Goal: Task Accomplishment & Management: Complete application form

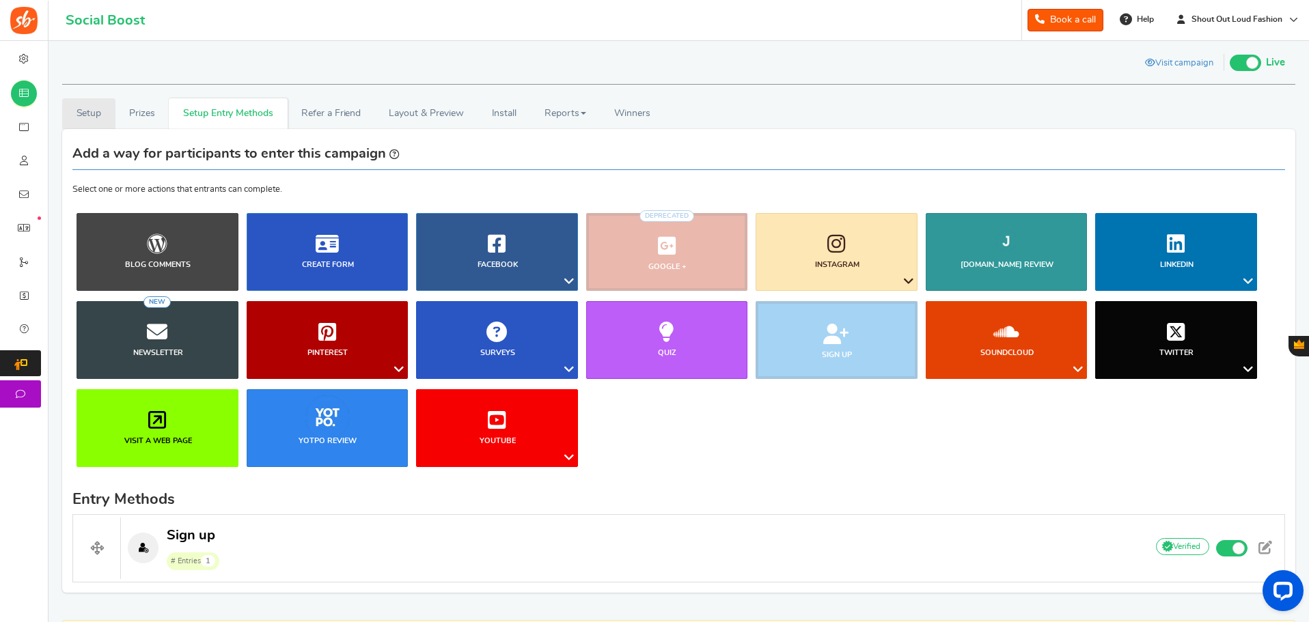
click at [91, 107] on link "Setup" at bounding box center [88, 113] width 53 height 31
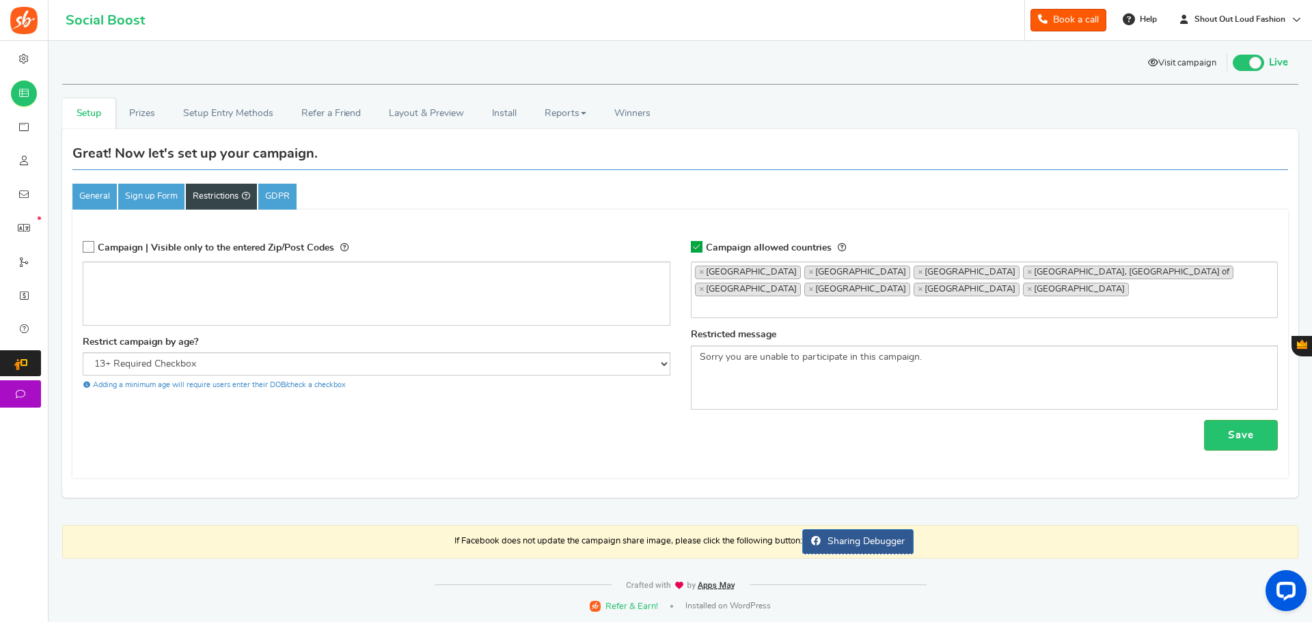
click at [1191, 57] on link "Visit campaign" at bounding box center [1181, 64] width 89 height 23
click at [94, 193] on link "General" at bounding box center [94, 197] width 44 height 26
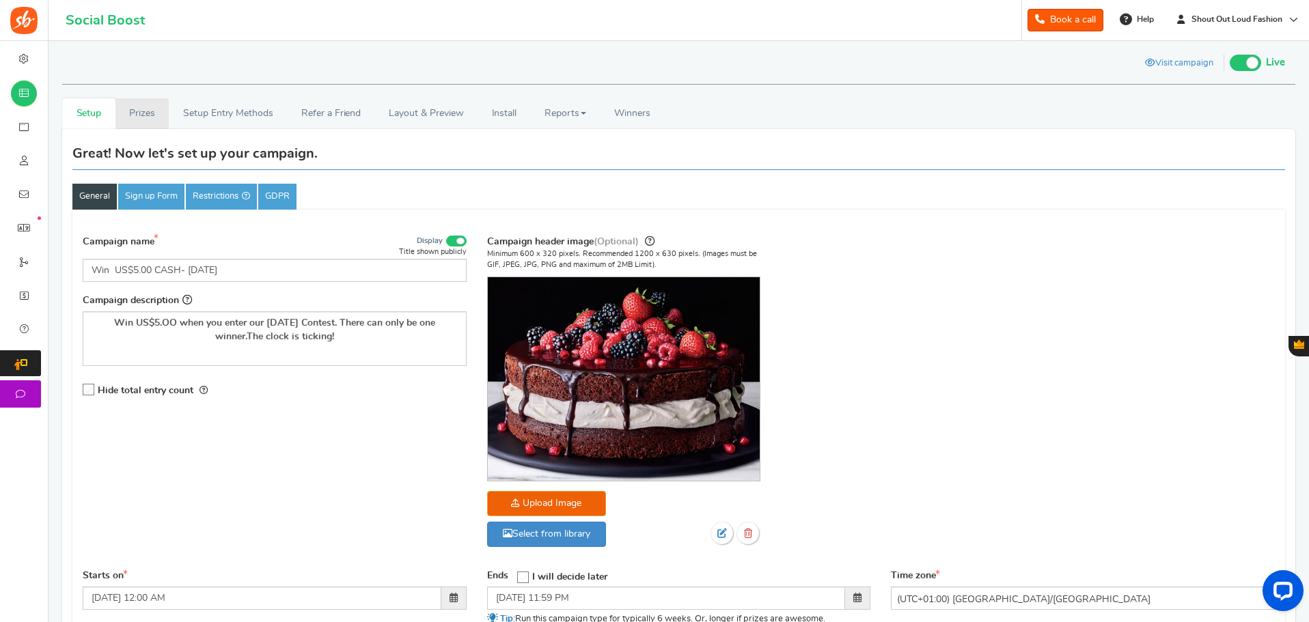
click at [143, 110] on link "Prizes" at bounding box center [142, 113] width 54 height 31
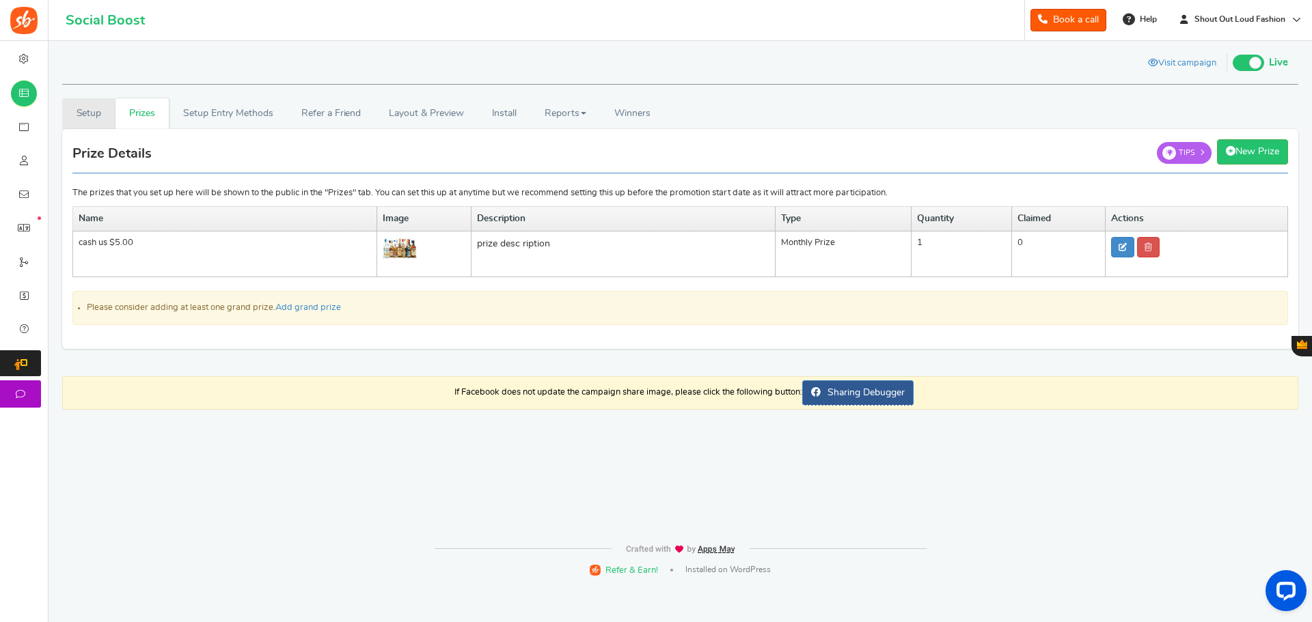
click at [84, 107] on link "Setup" at bounding box center [88, 113] width 53 height 31
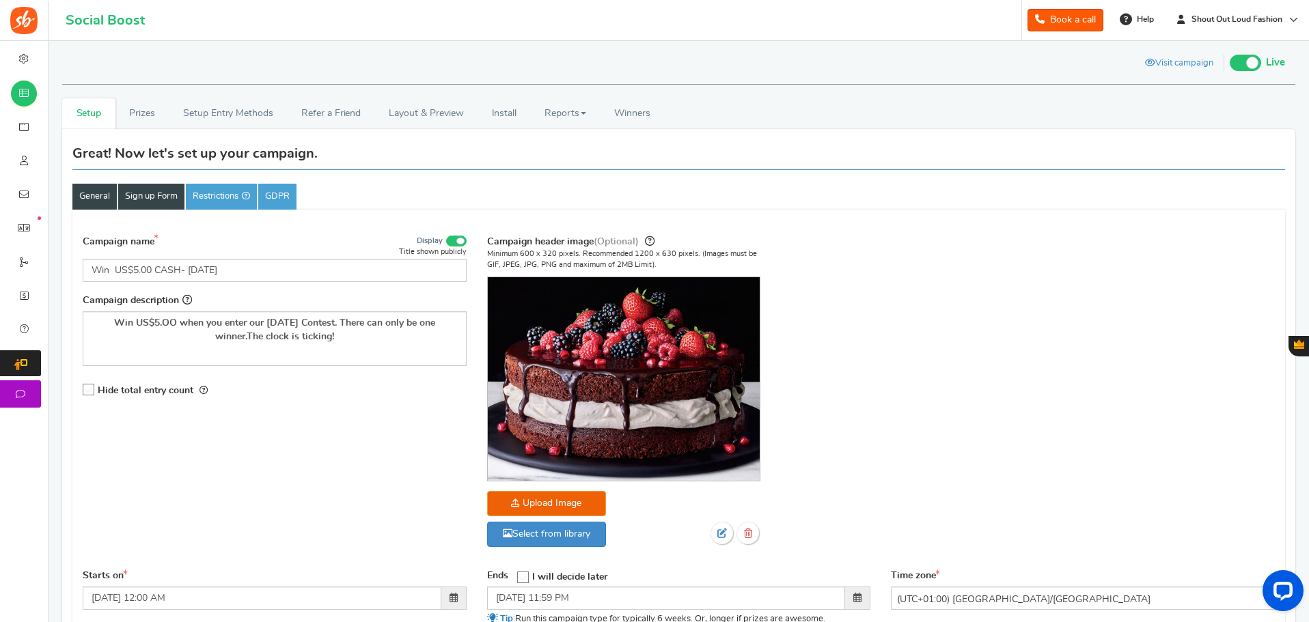
click at [156, 187] on link "Sign up Form" at bounding box center [151, 197] width 66 height 26
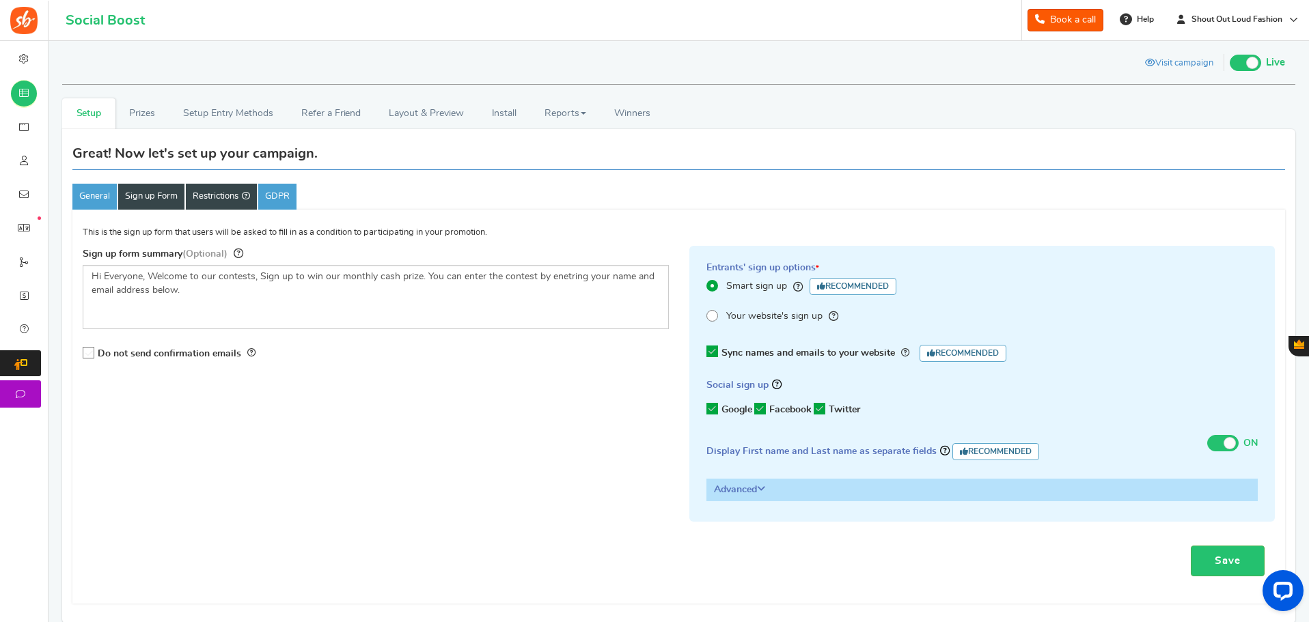
click at [214, 193] on link "Restrictions" at bounding box center [221, 197] width 71 height 26
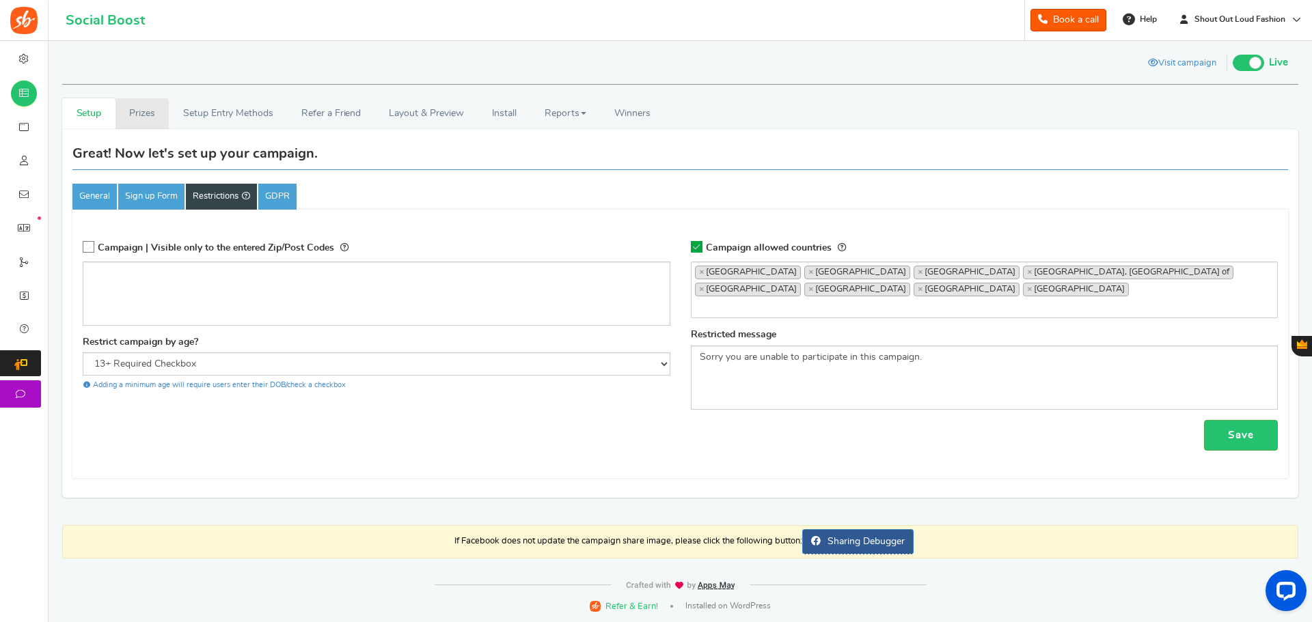
click at [150, 115] on link "Prizes" at bounding box center [142, 113] width 54 height 31
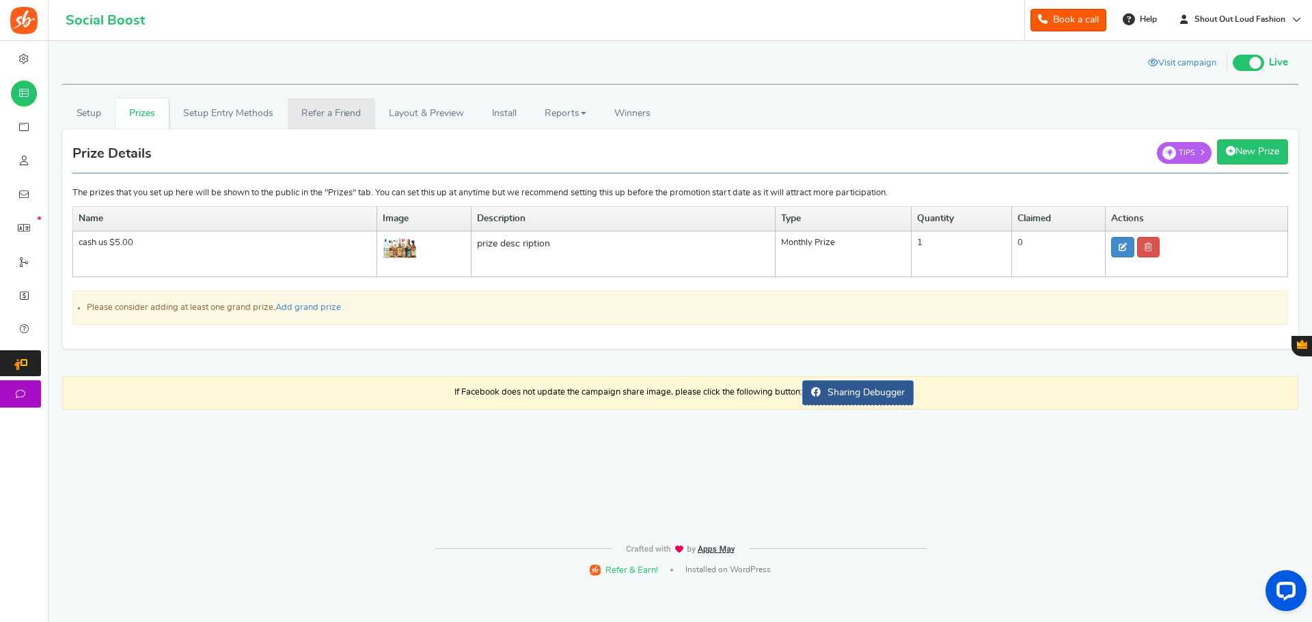
click at [330, 105] on link "Refer a Friend" at bounding box center [331, 113] width 87 height 31
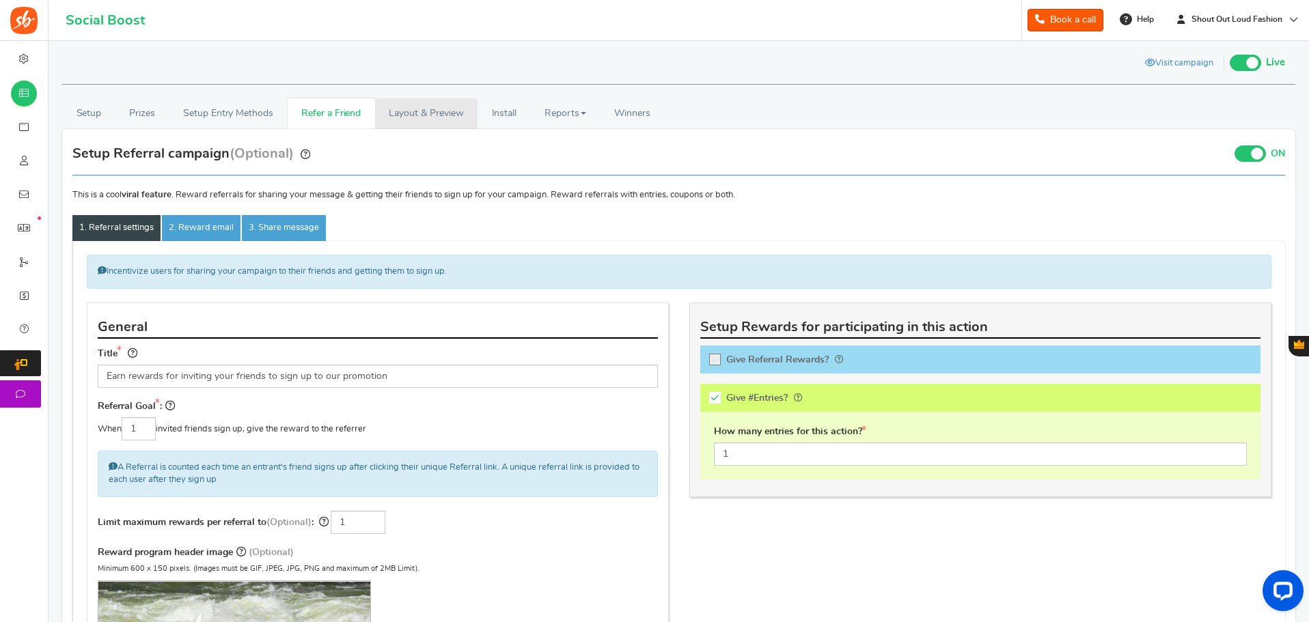
click at [421, 109] on link "Layout & Preview" at bounding box center [426, 113] width 102 height 31
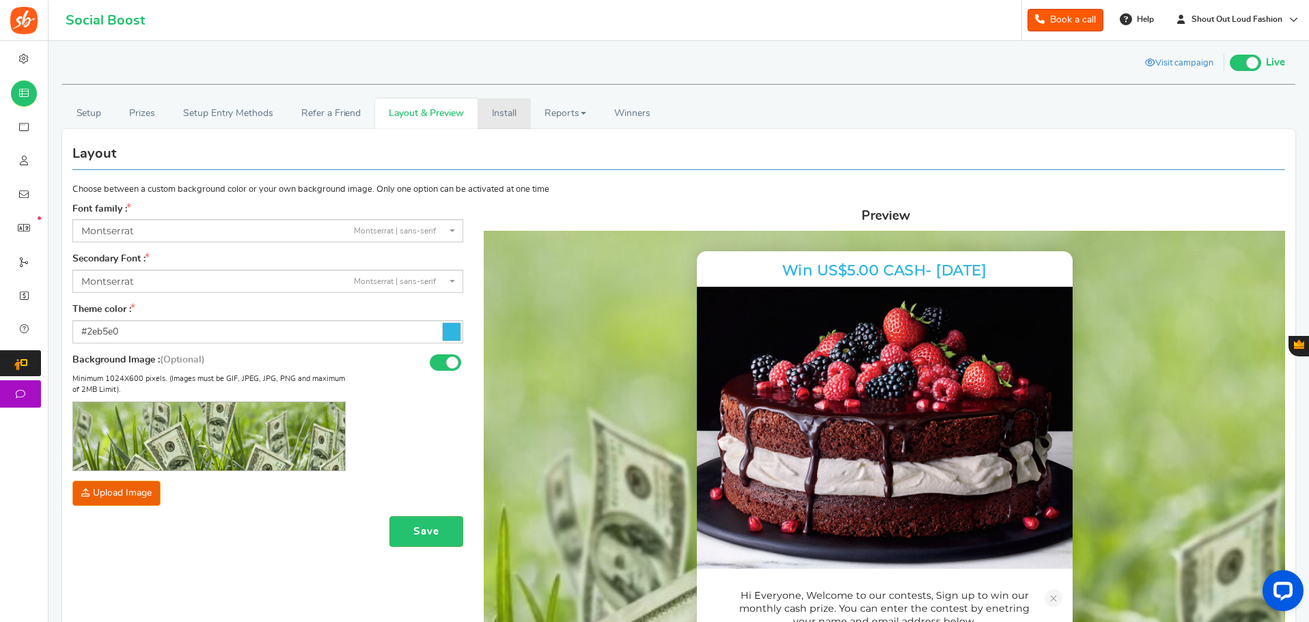
click at [512, 109] on link "Install" at bounding box center [503, 113] width 53 height 31
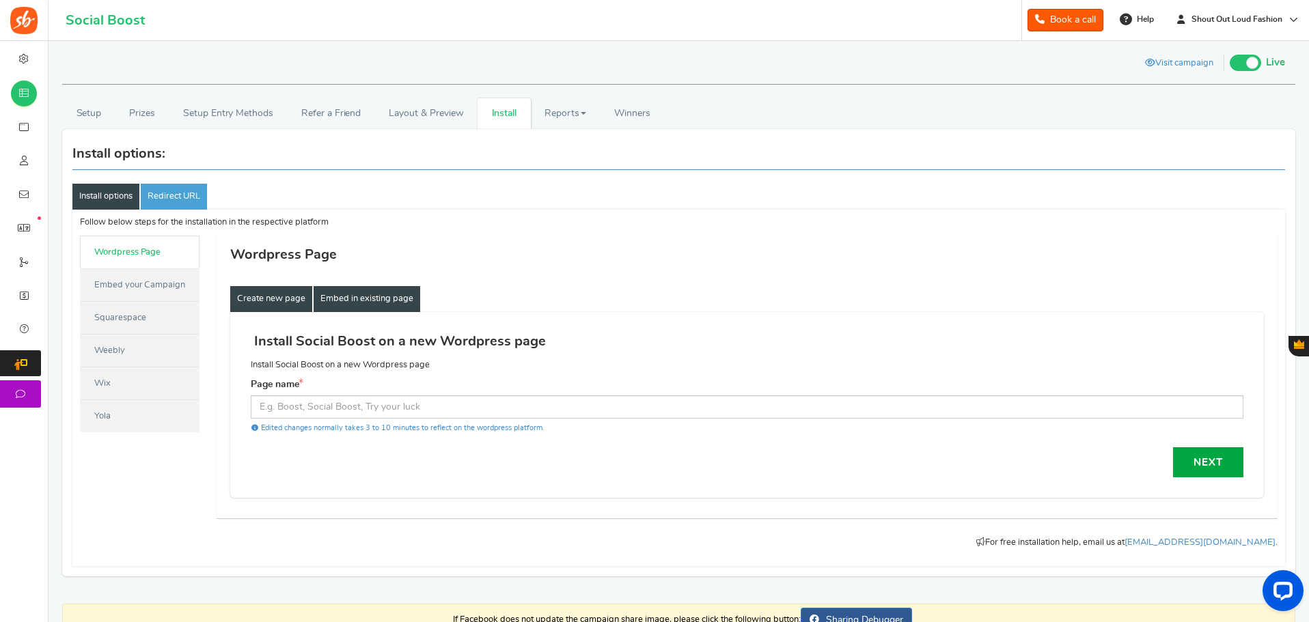
click at [373, 298] on link "Embed in existing page" at bounding box center [367, 299] width 107 height 26
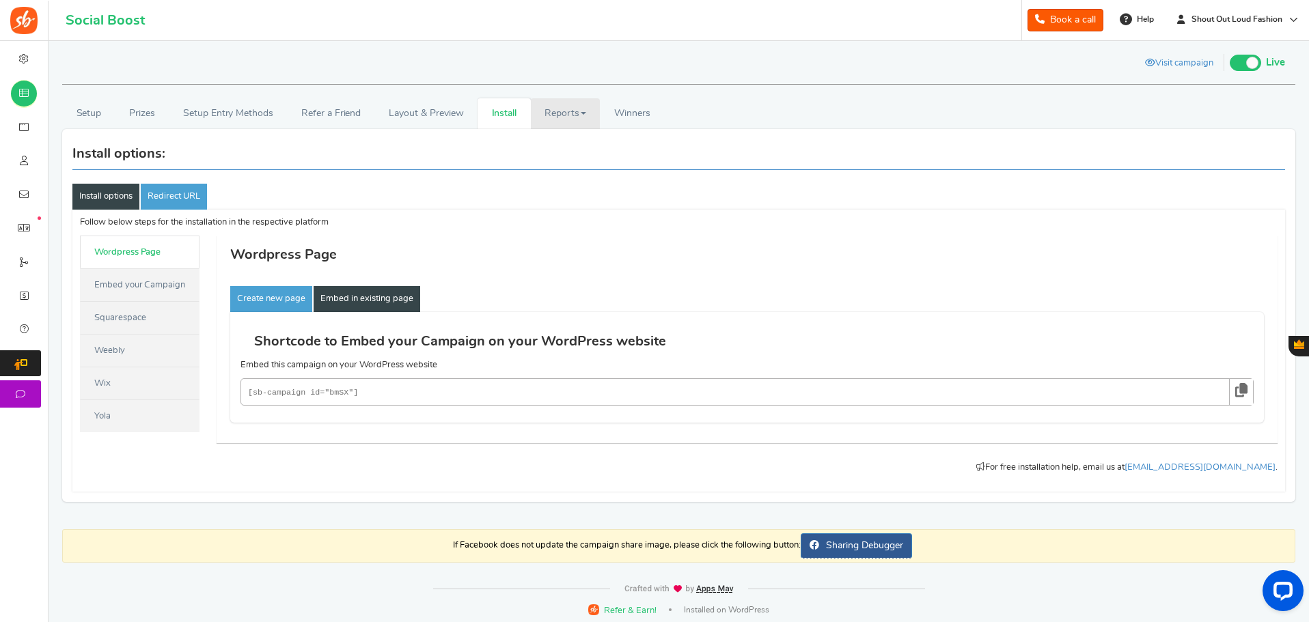
click at [565, 109] on link "Reports" at bounding box center [566, 113] width 70 height 31
click at [637, 111] on span "Winners" at bounding box center [632, 114] width 36 height 10
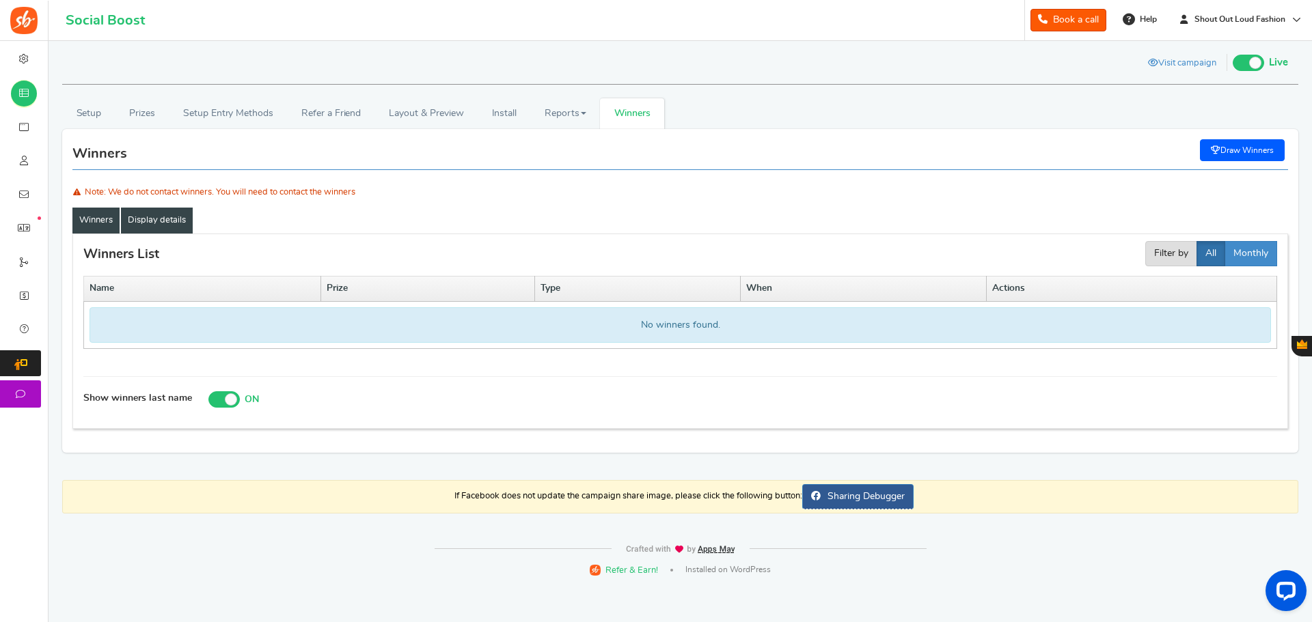
click at [171, 219] on link "Display details" at bounding box center [157, 221] width 72 height 26
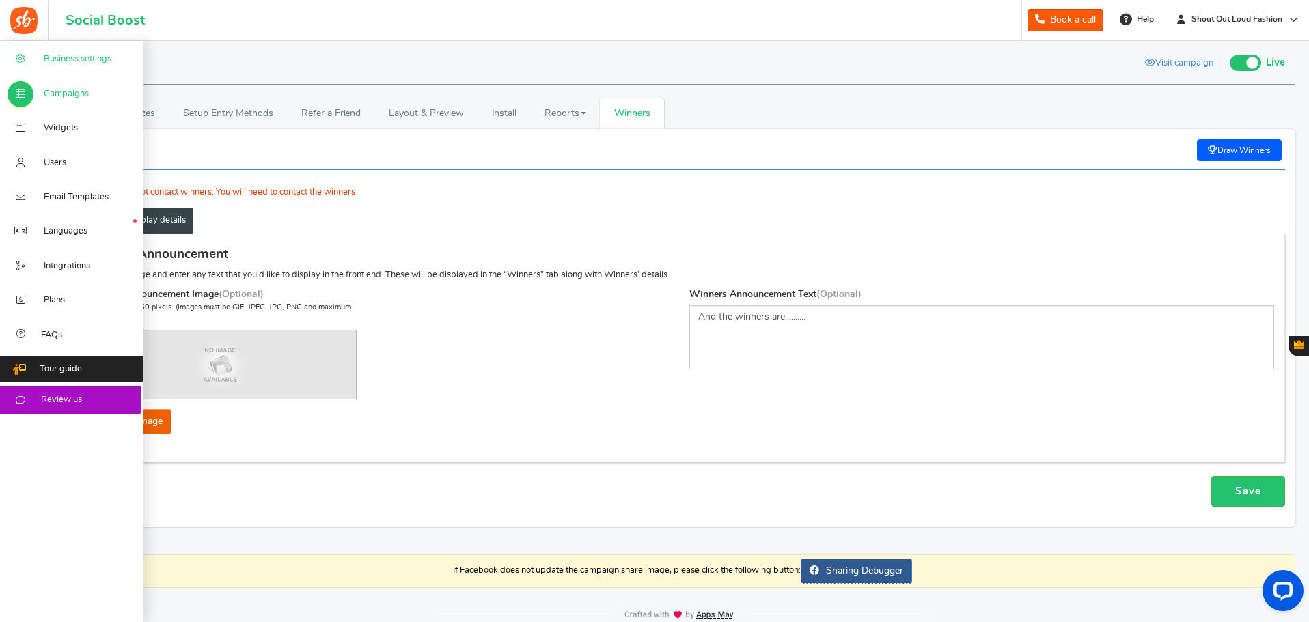
click at [93, 55] on span "Business settings" at bounding box center [78, 59] width 68 height 12
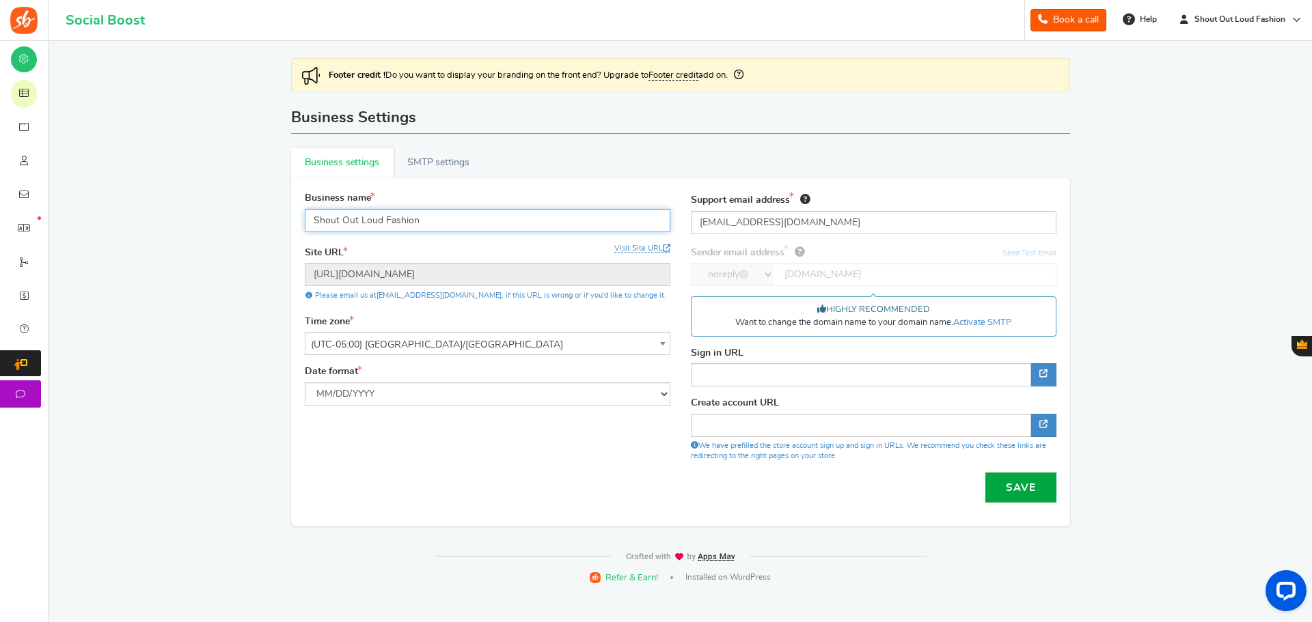
click at [449, 223] on input "Shout Out Loud Fashion" at bounding box center [487, 220] width 365 height 23
type input "Shout Out Loud Giveaways"
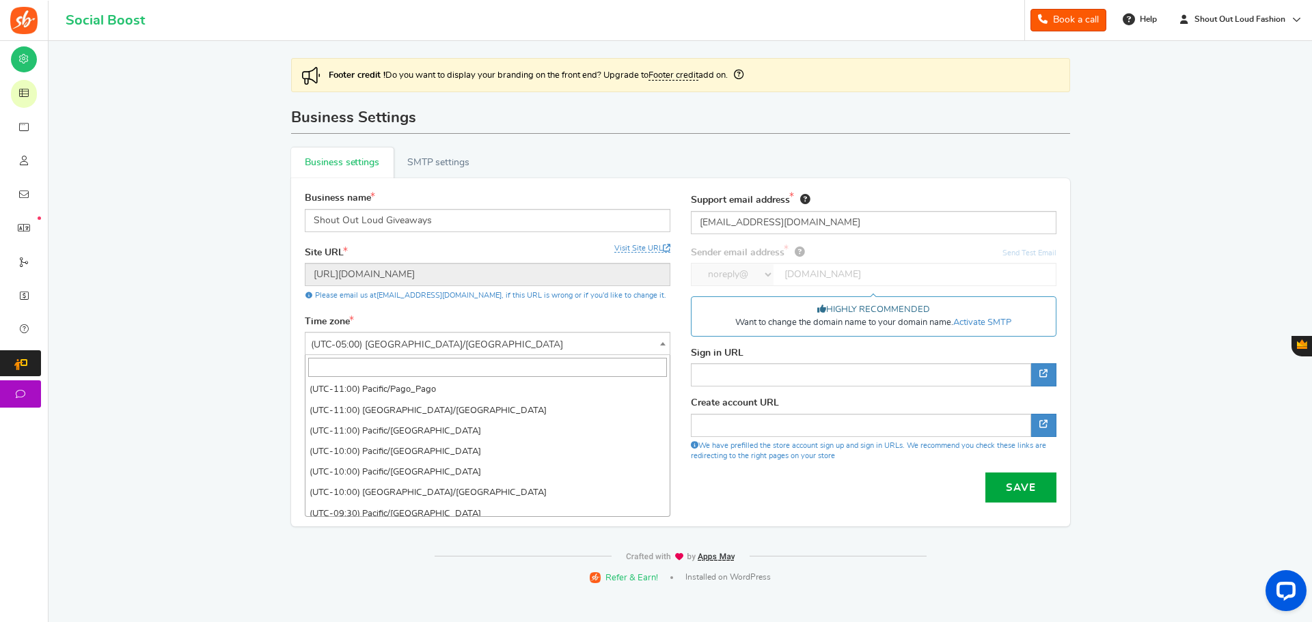
scroll to position [1238, 0]
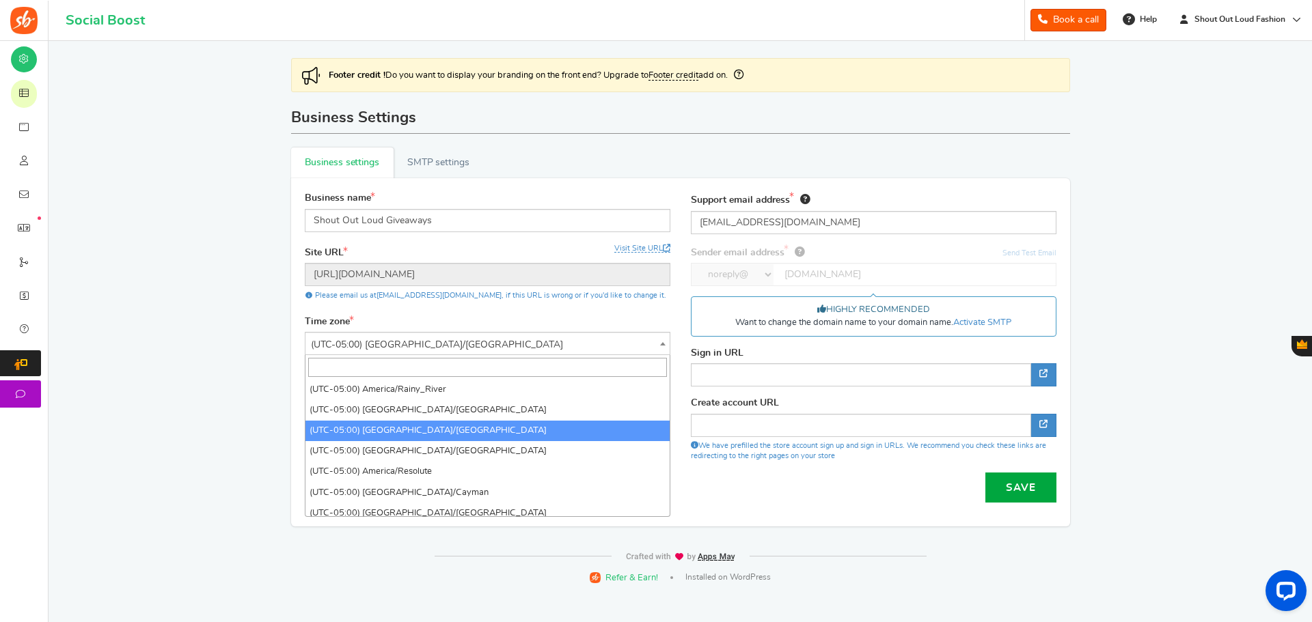
click at [661, 339] on span at bounding box center [663, 341] width 14 height 16
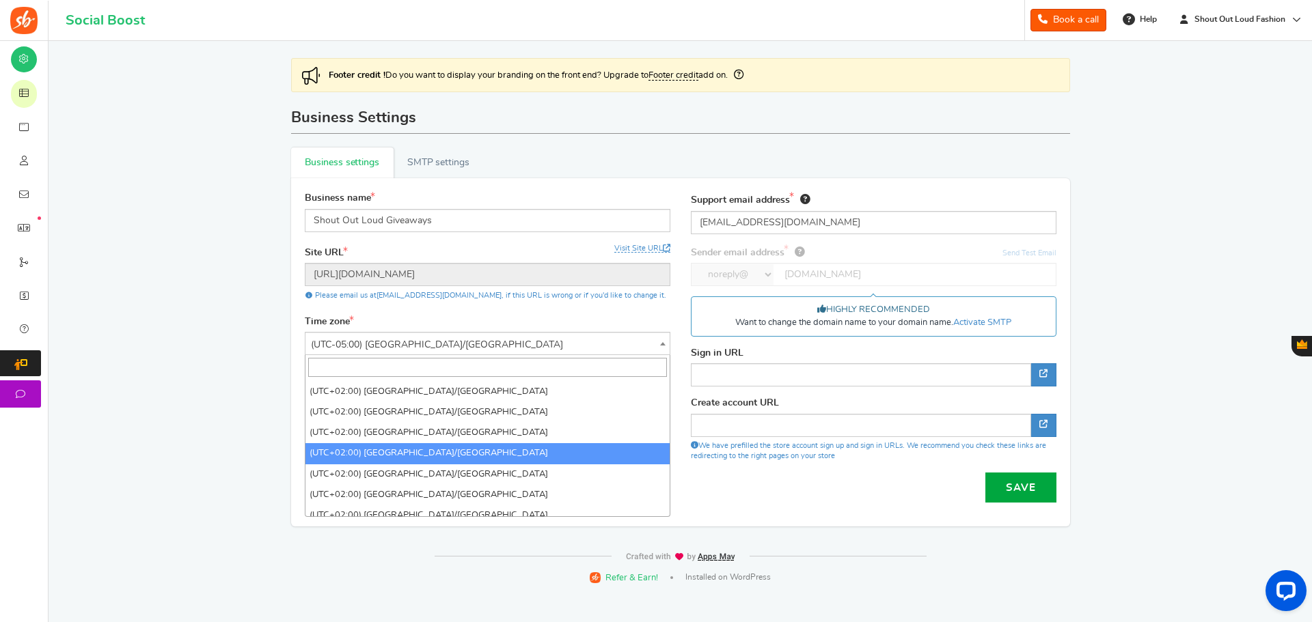
scroll to position [4448, 0]
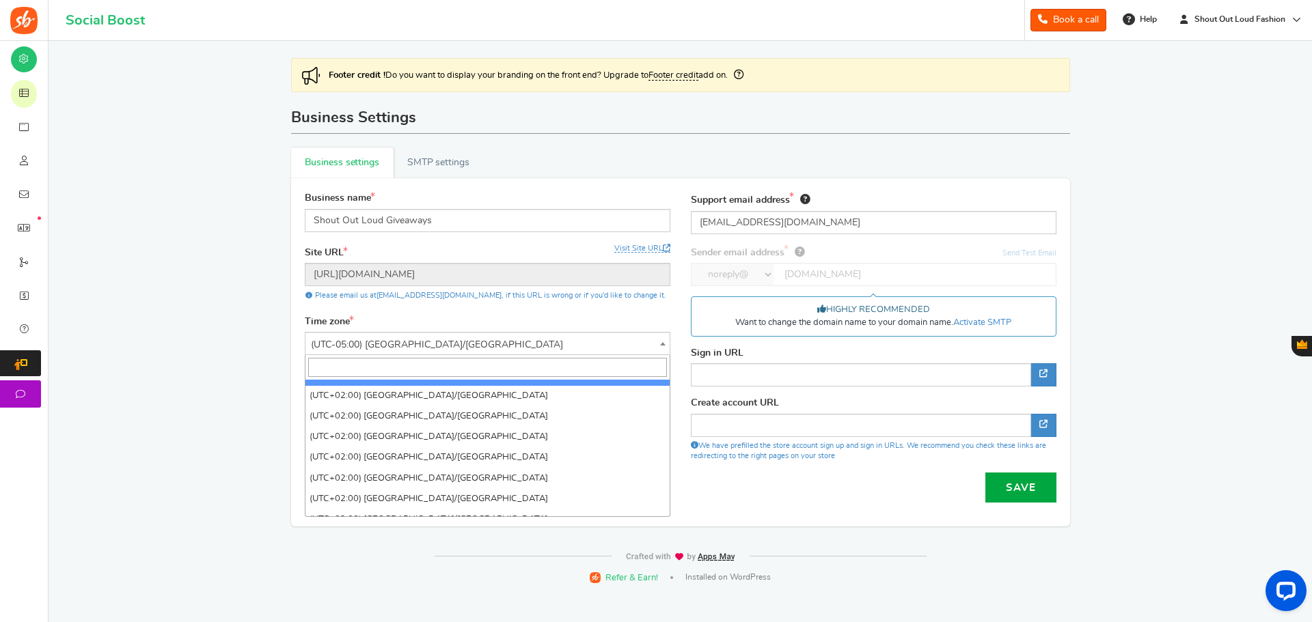
click at [372, 369] on input "search" at bounding box center [487, 367] width 359 height 19
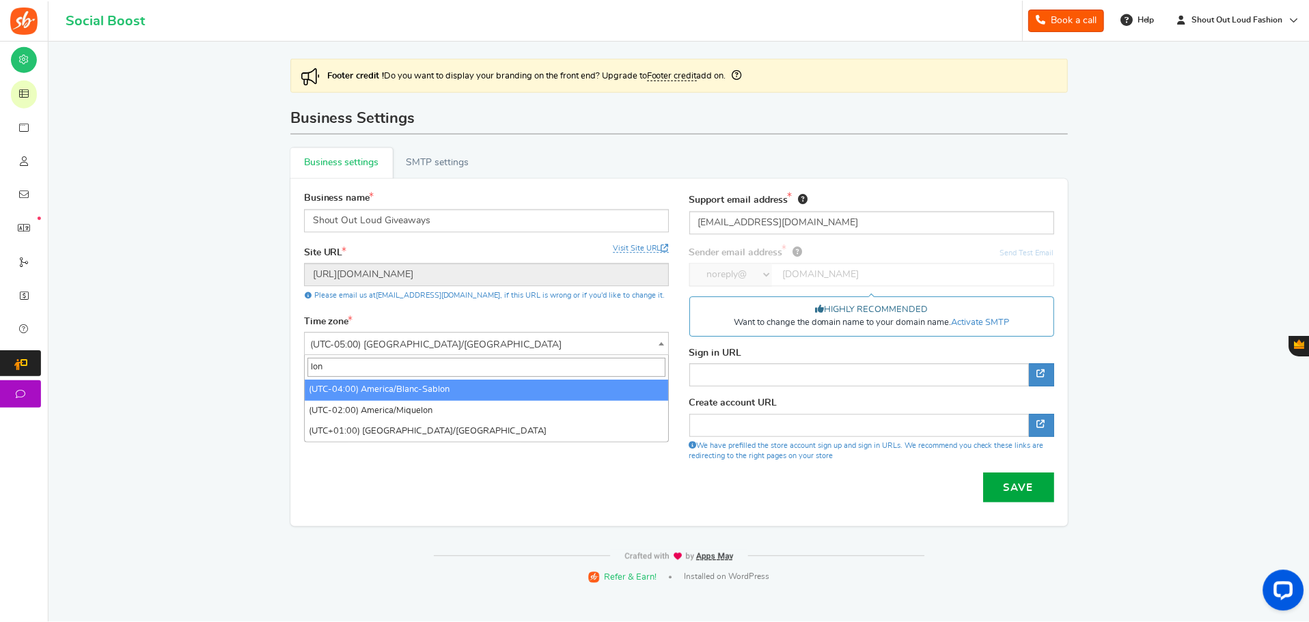
scroll to position [0, 0]
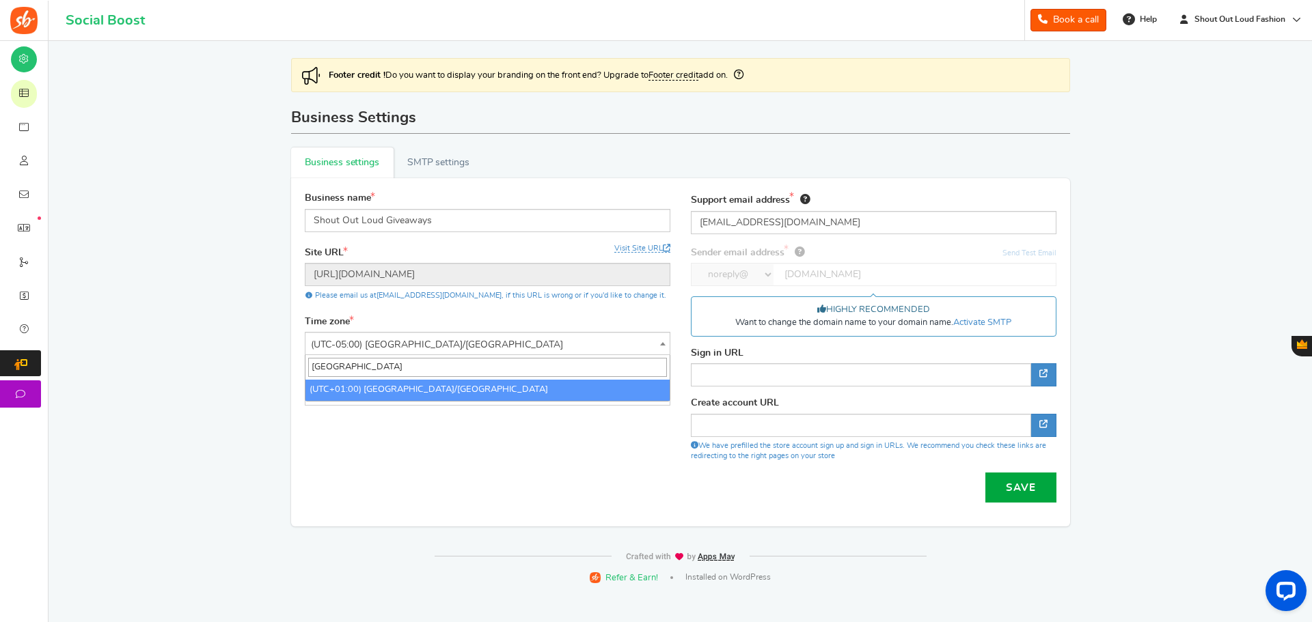
type input "london"
select select "Europe/London"
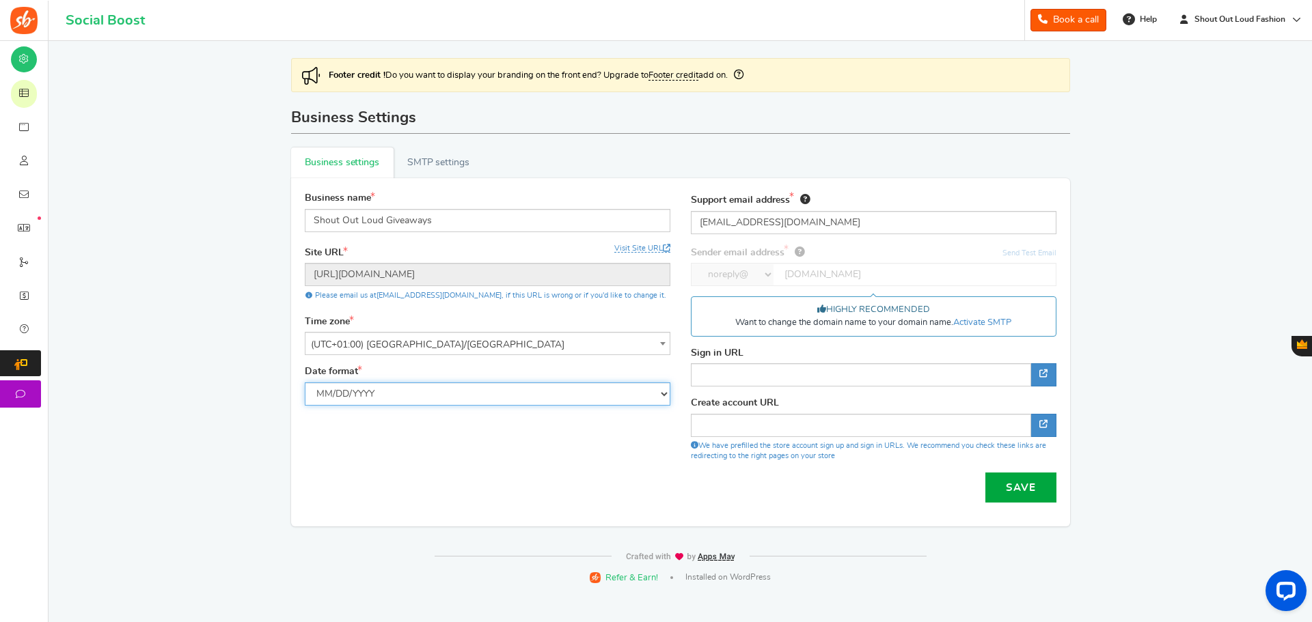
click at [662, 393] on select "MM/DD/YYYY DD/MM/YYYY" at bounding box center [487, 394] width 365 height 23
select select "d/m/Y"
click at [305, 383] on select "MM/DD/YYYY DD/MM/YYYY" at bounding box center [487, 394] width 365 height 23
click at [1020, 488] on button "Save" at bounding box center [1020, 488] width 71 height 30
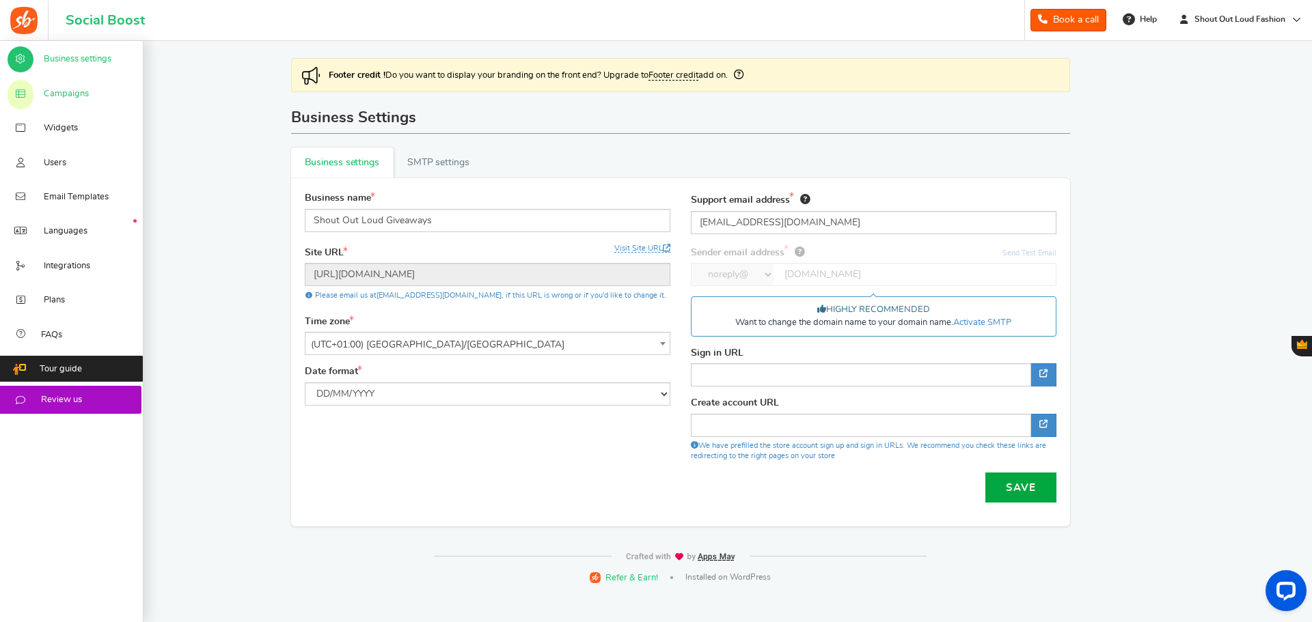
click at [76, 91] on span "Campaigns" at bounding box center [66, 94] width 45 height 12
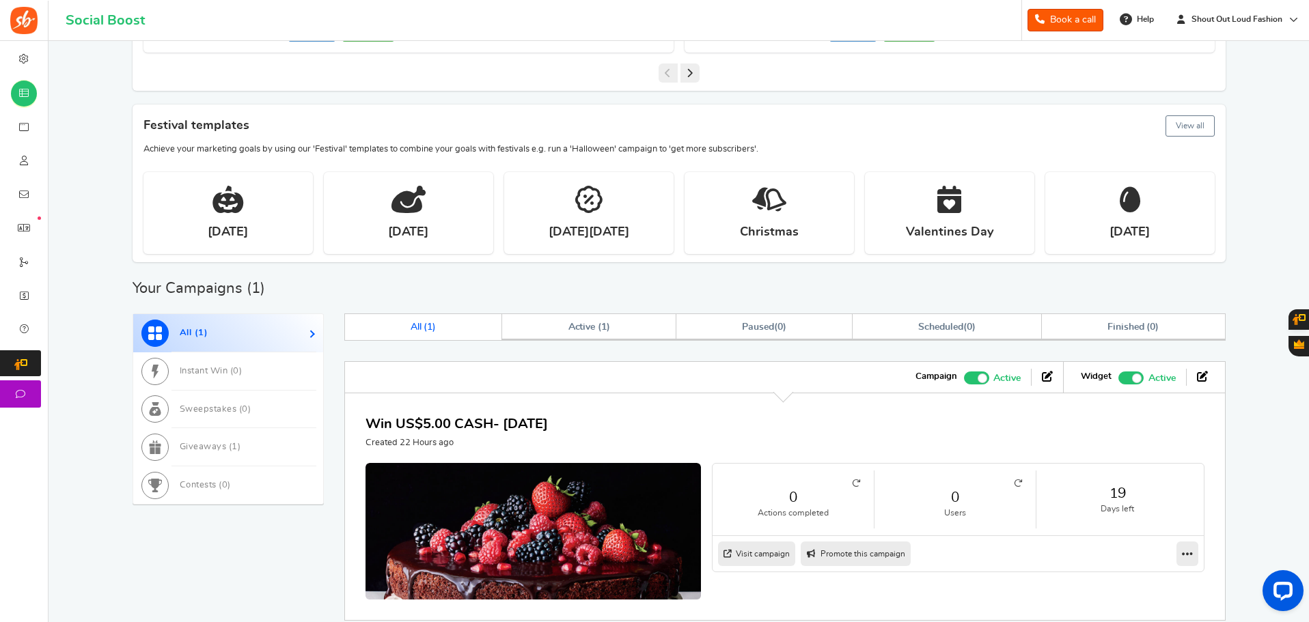
scroll to position [410, 0]
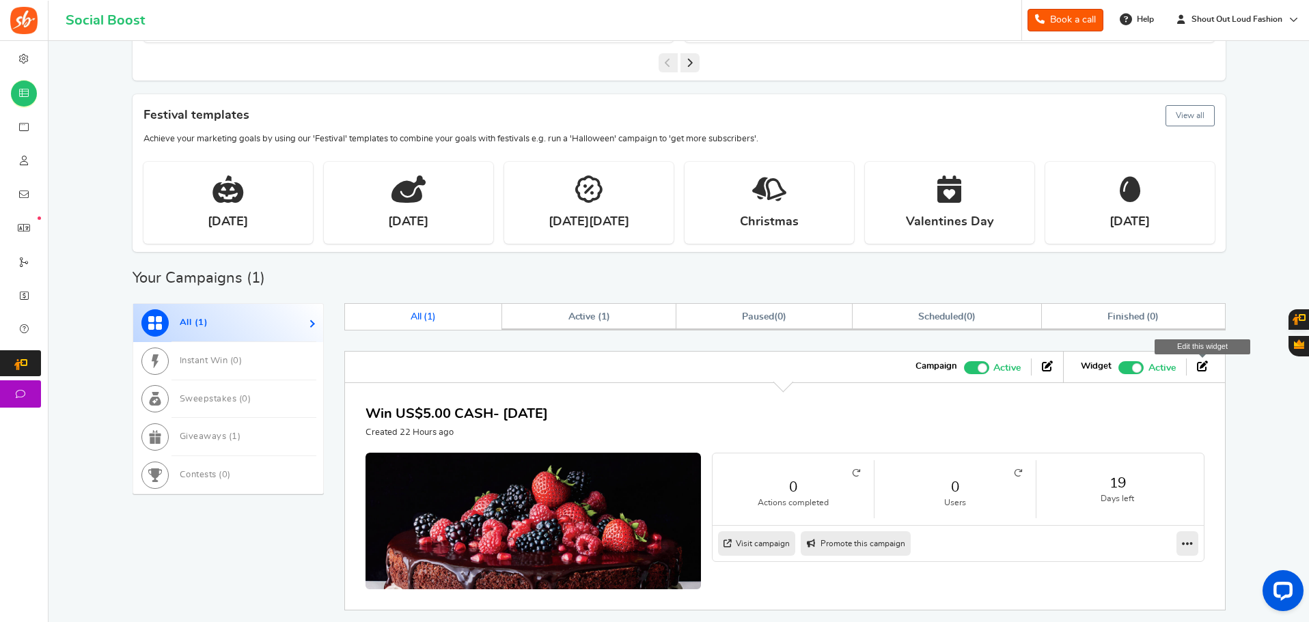
click at [1197, 365] on icon at bounding box center [1202, 366] width 11 height 11
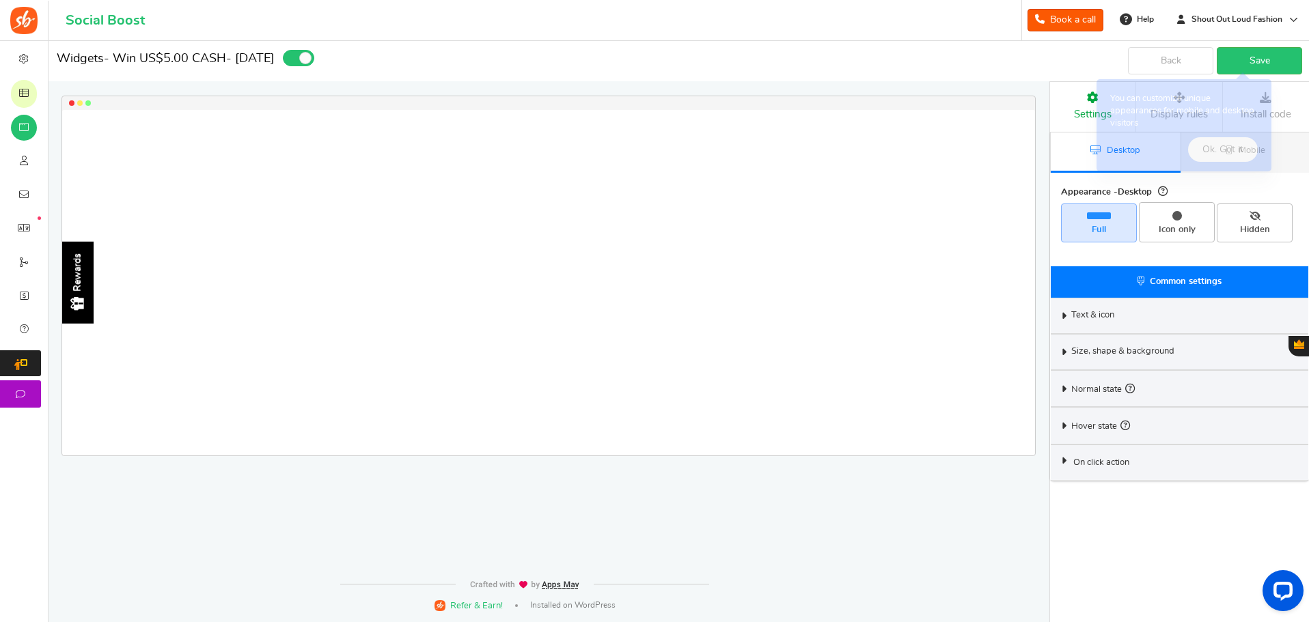
select select "left-side-drawer"
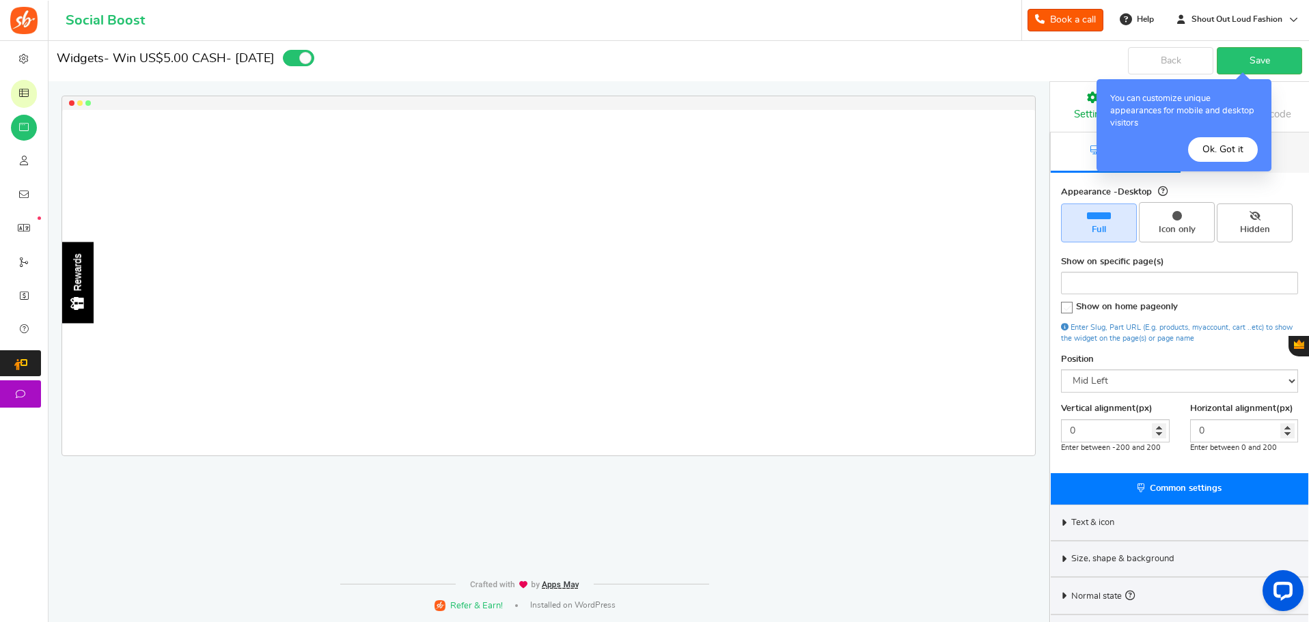
click at [1231, 149] on button "Ok. Got it" at bounding box center [1223, 149] width 70 height 25
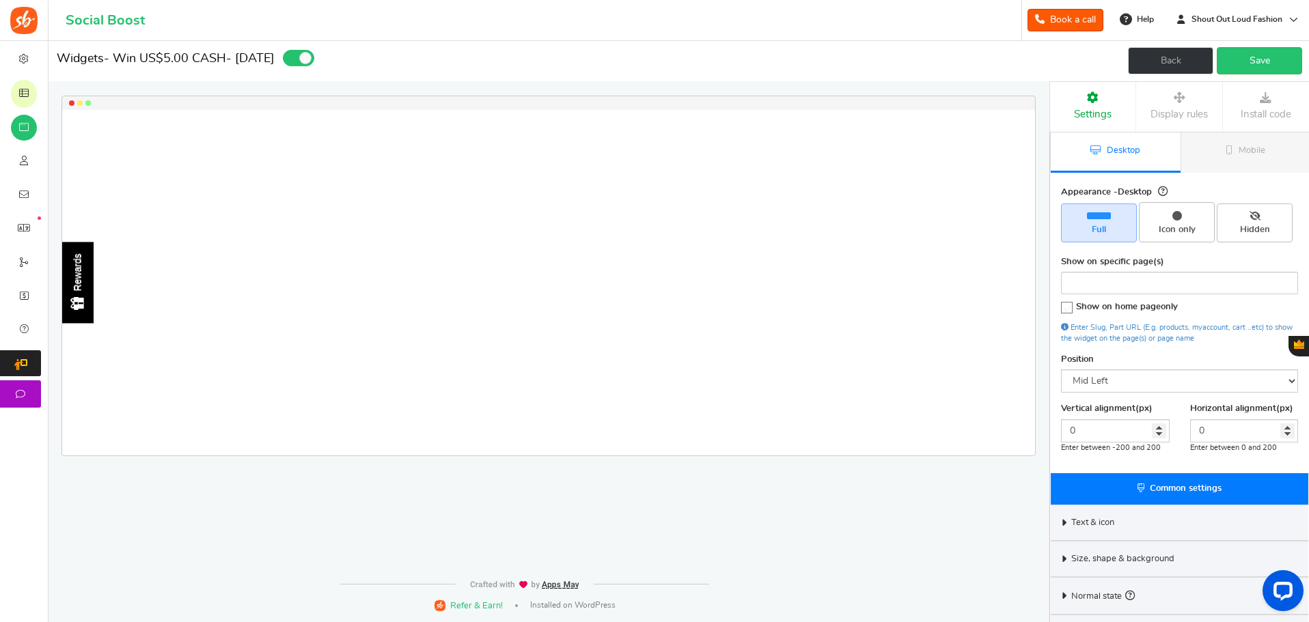
click at [1171, 55] on link "Back" at bounding box center [1170, 60] width 85 height 27
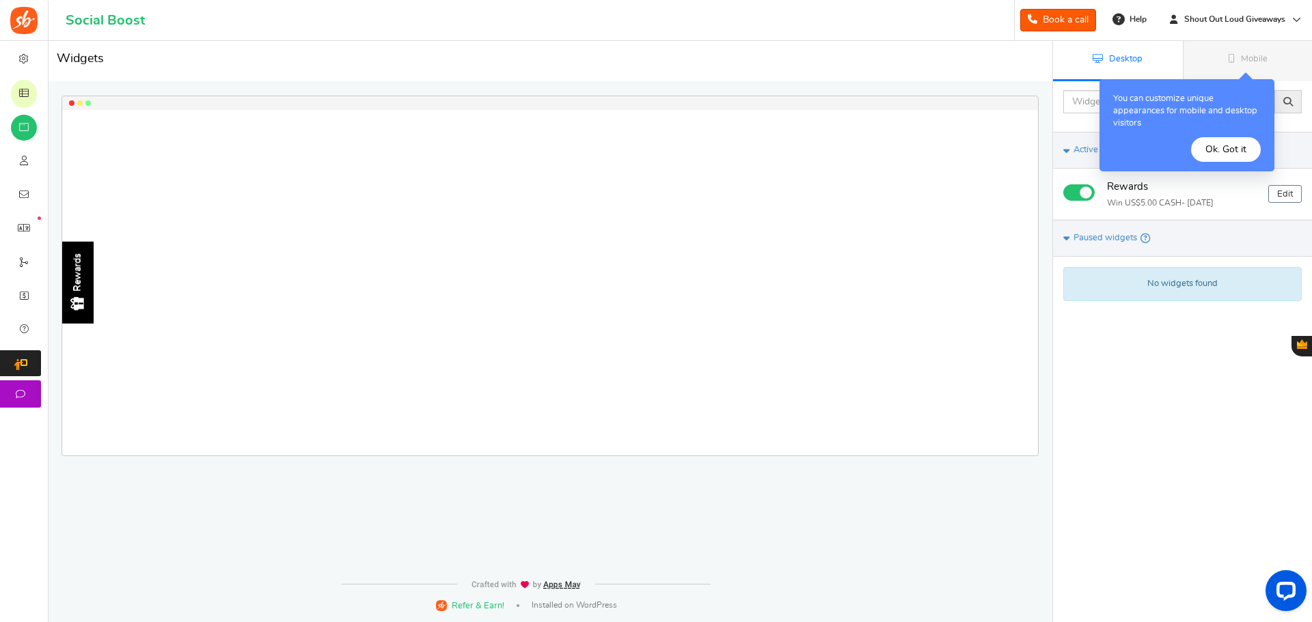
click at [1230, 150] on button "Ok. Got it" at bounding box center [1226, 149] width 70 height 25
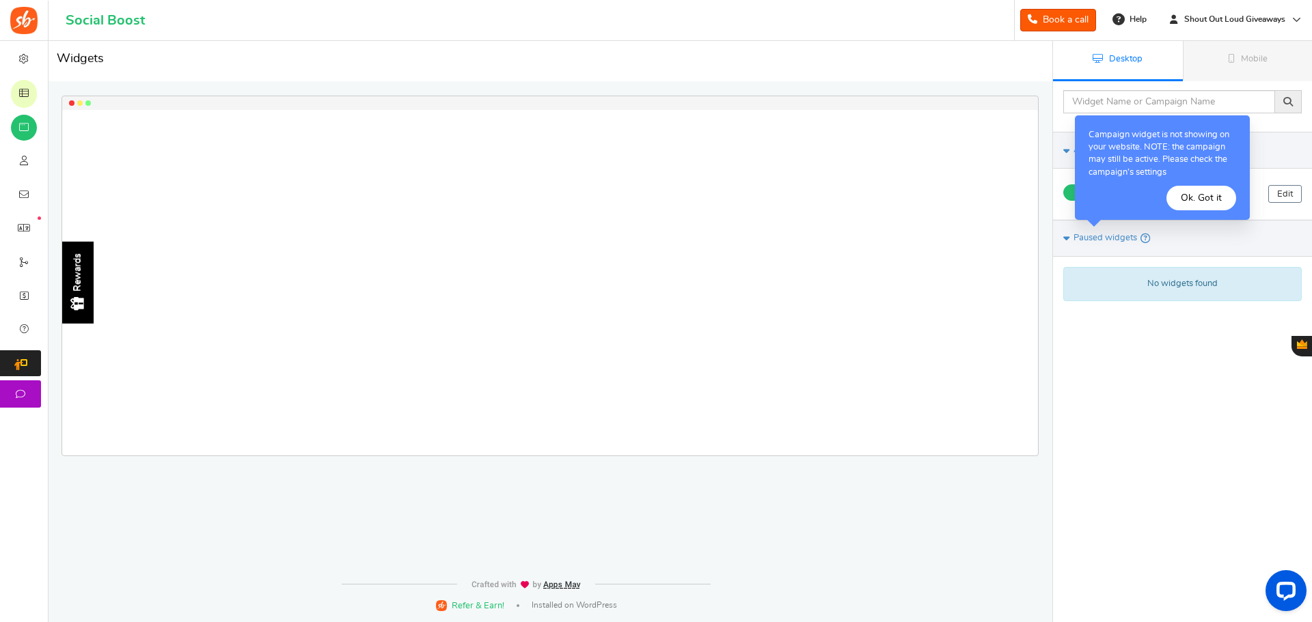
click at [1202, 196] on button "Ok. Got it" at bounding box center [1201, 198] width 70 height 25
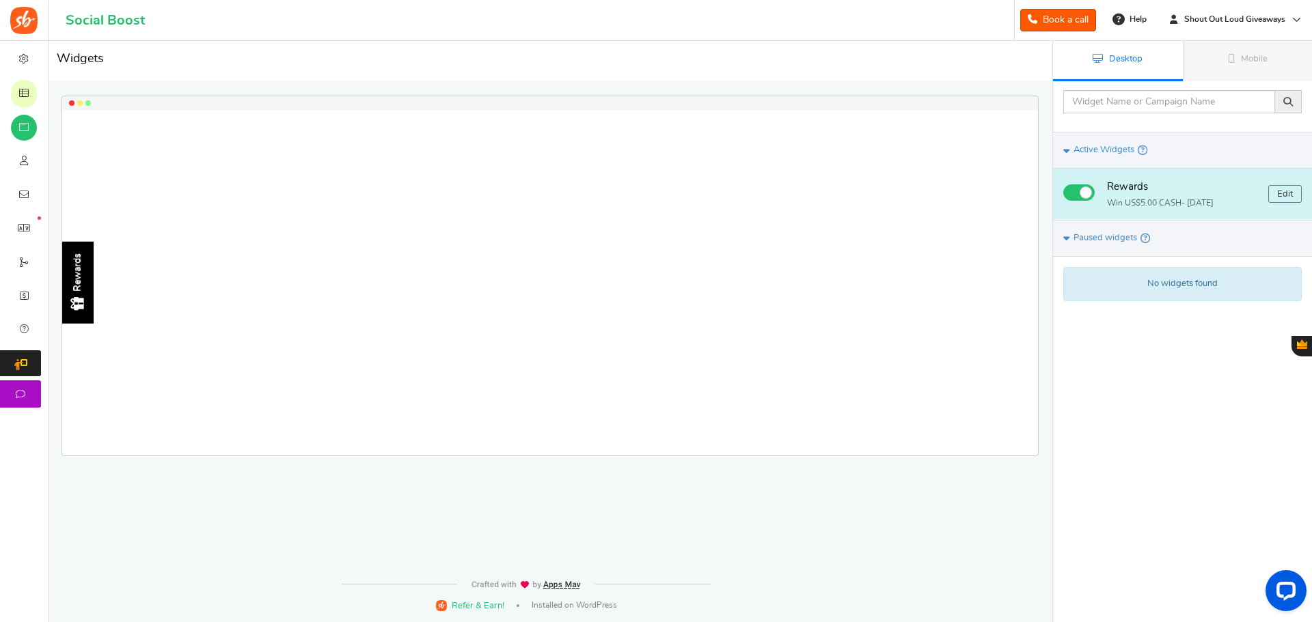
click at [1084, 195] on span at bounding box center [1085, 192] width 12 height 12
click at [1072, 195] on input "checkbox" at bounding box center [1067, 190] width 9 height 9
checkbox input "false"
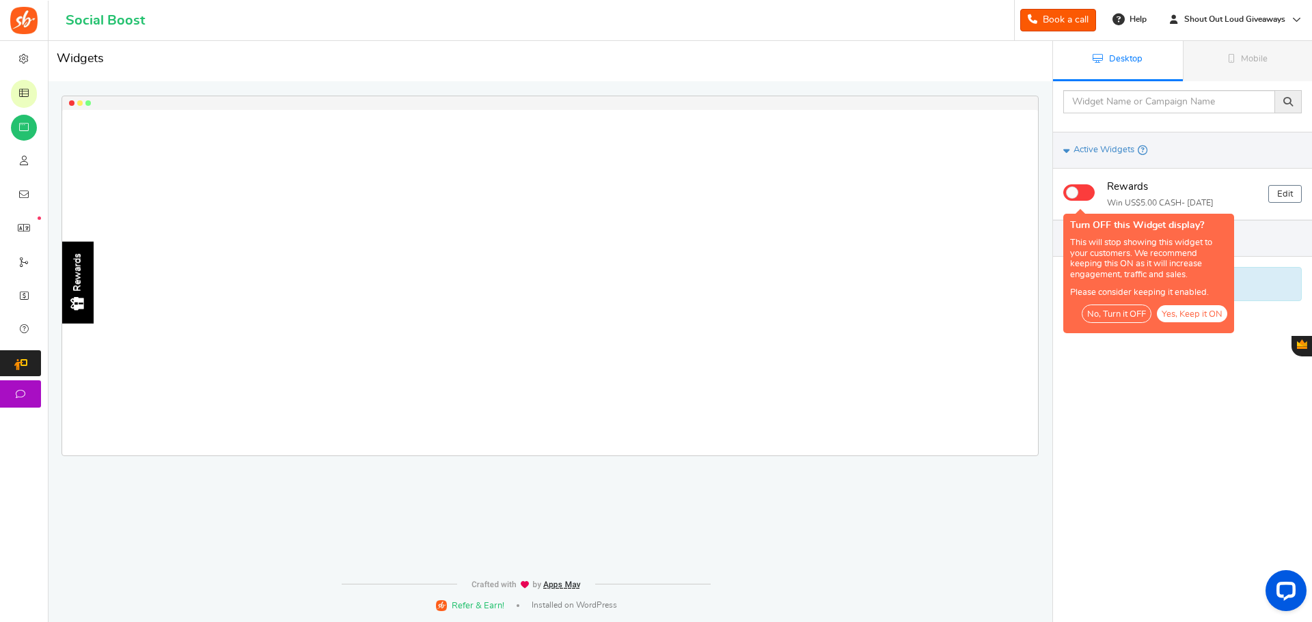
click at [1120, 316] on button "No, Turn it OFF" at bounding box center [1116, 314] width 70 height 18
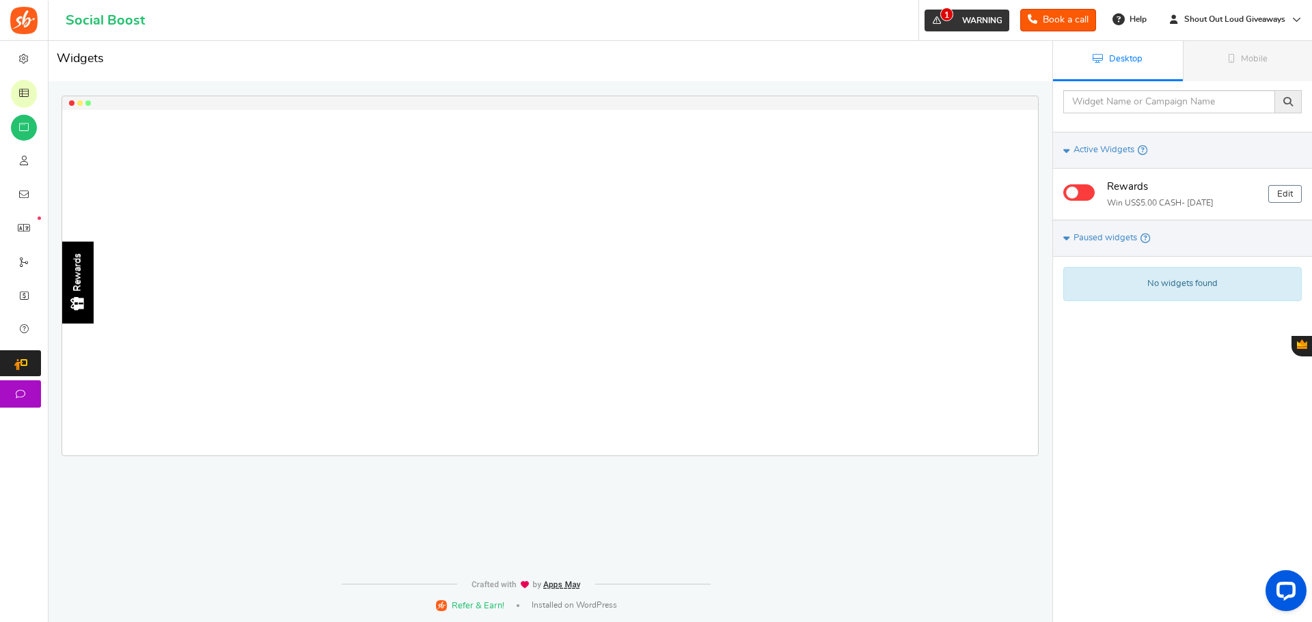
click at [963, 19] on span "WARNING" at bounding box center [982, 20] width 40 height 8
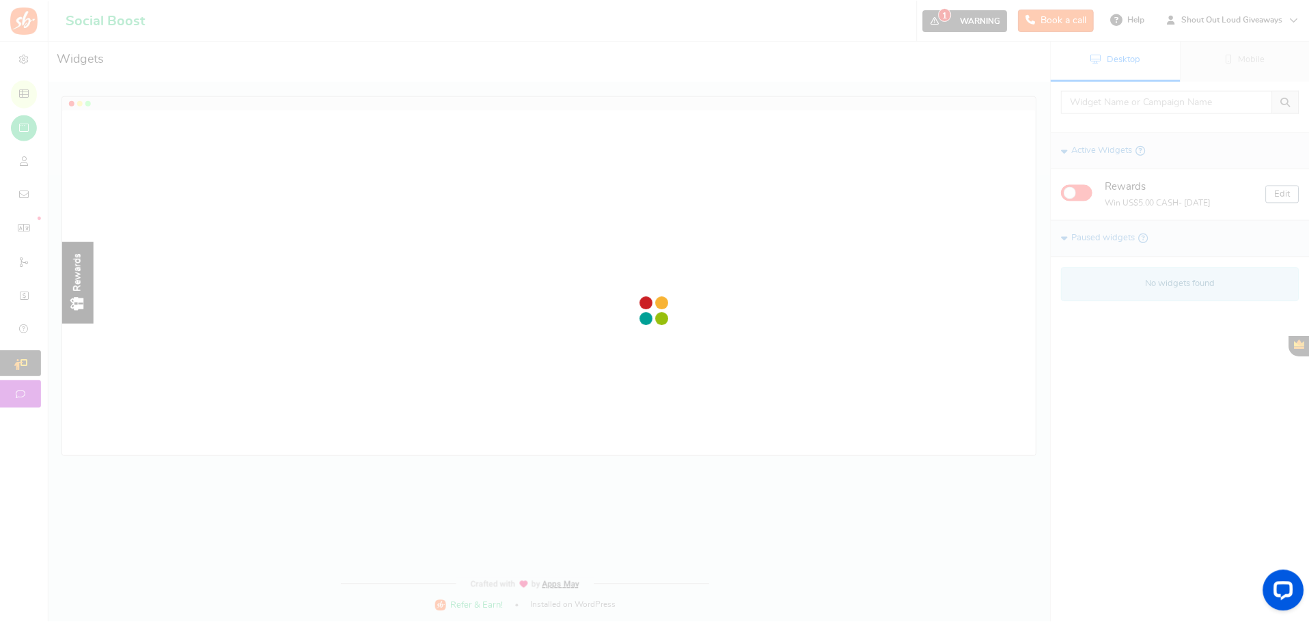
scroll to position [25, 0]
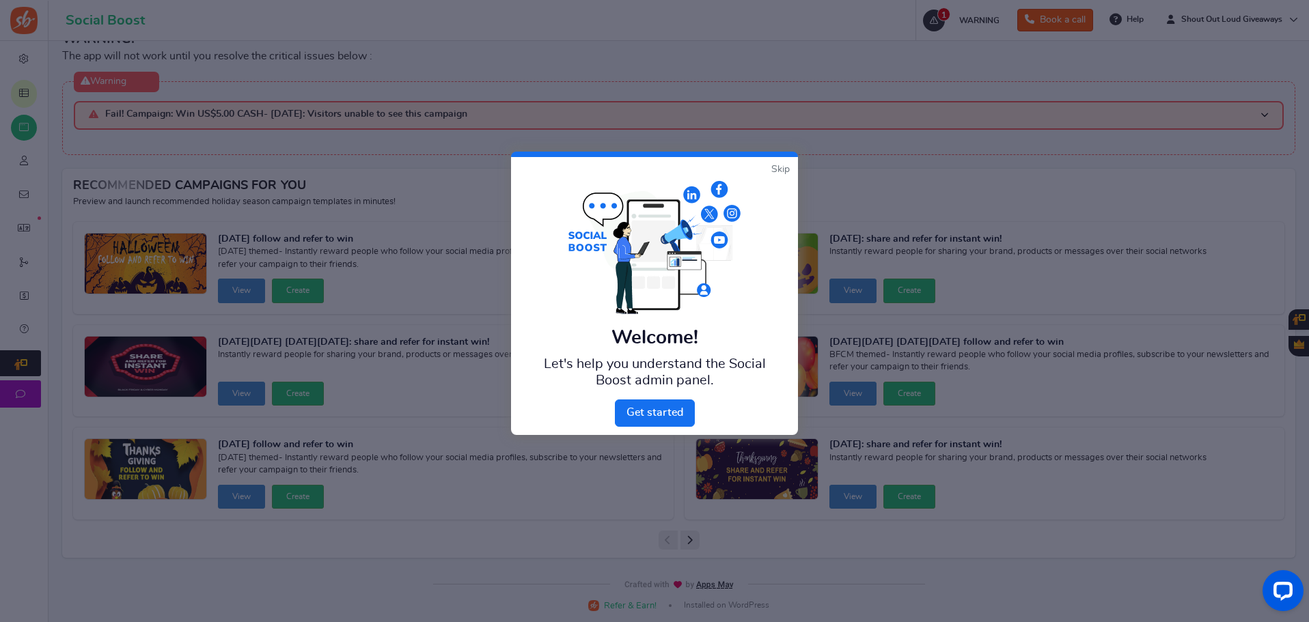
click at [777, 167] on link "Skip" at bounding box center [780, 170] width 18 height 14
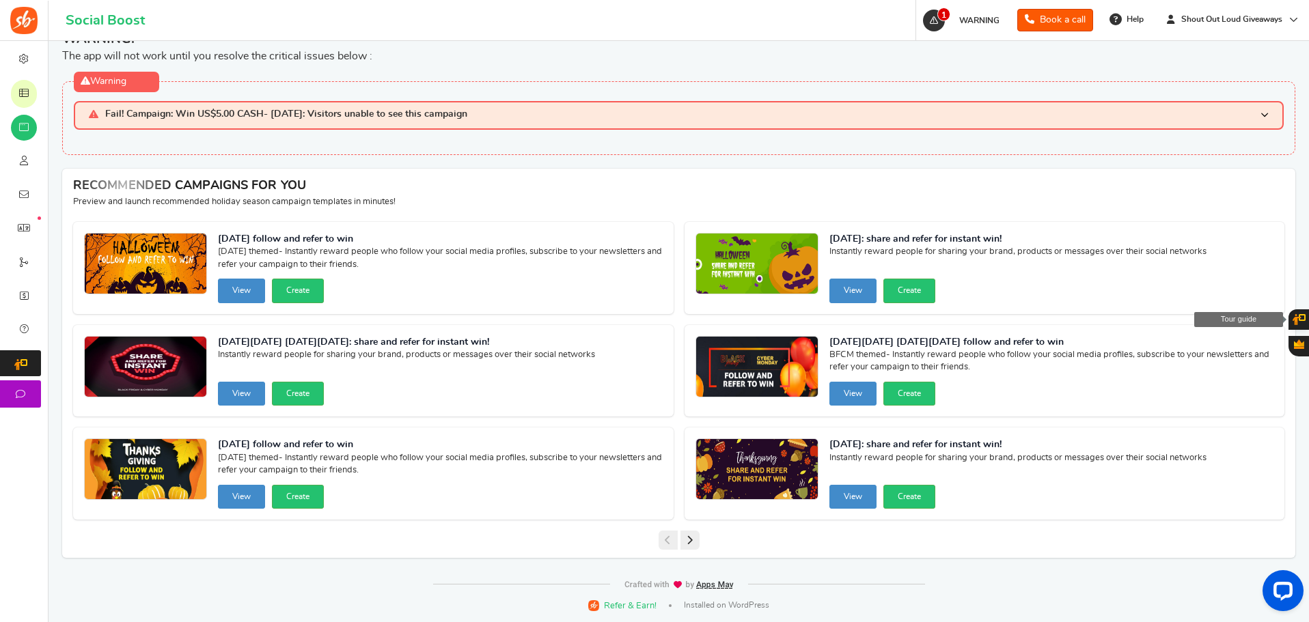
scroll to position [0, 0]
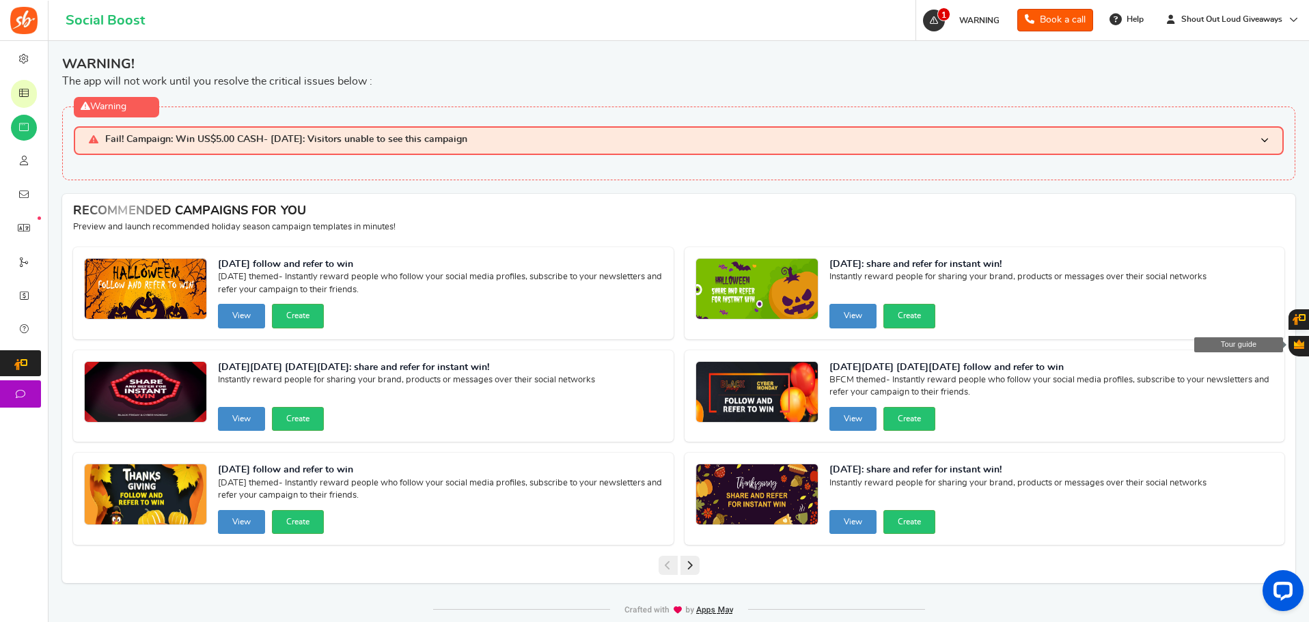
click at [1262, 138] on span at bounding box center [1264, 141] width 8 height 12
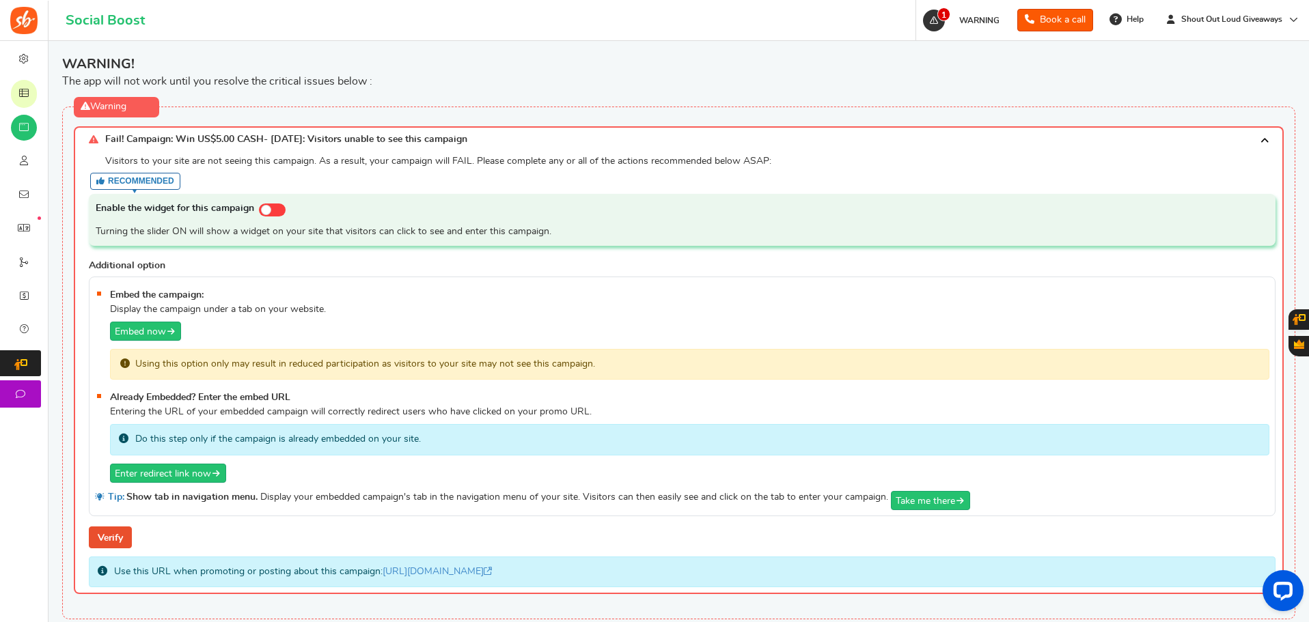
click at [268, 211] on span at bounding box center [266, 210] width 10 height 10
click at [259, 211] on input "checkbox" at bounding box center [259, 208] width 0 height 9
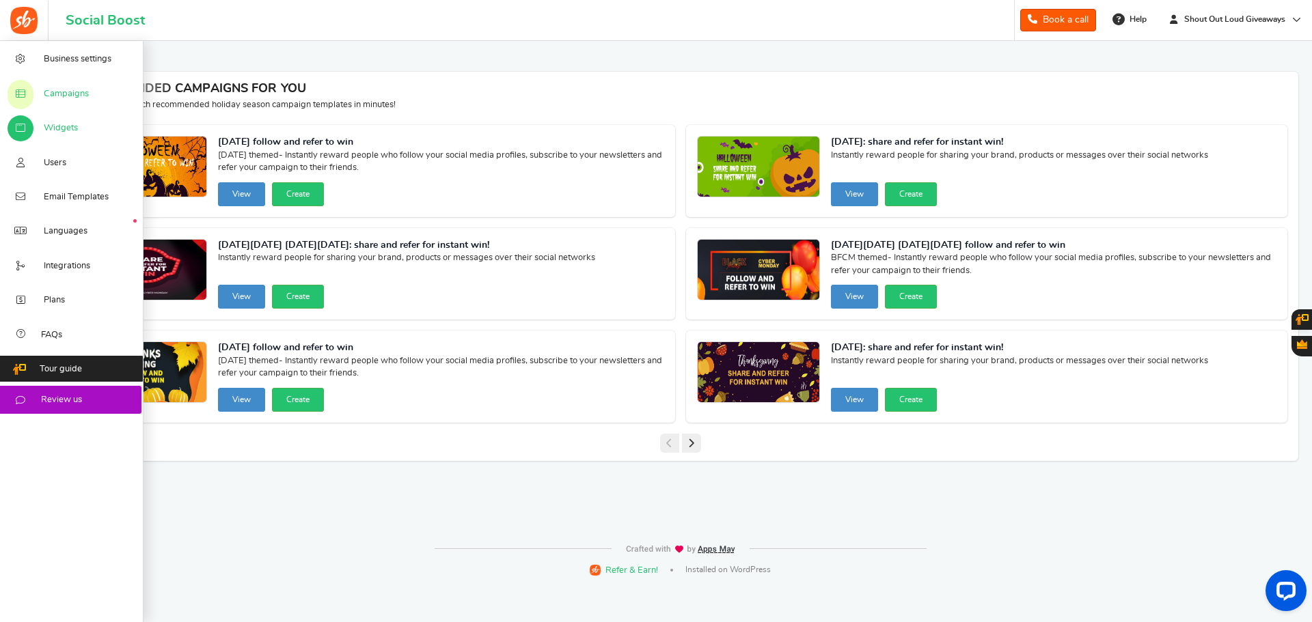
click at [81, 89] on span "Campaigns" at bounding box center [66, 94] width 45 height 12
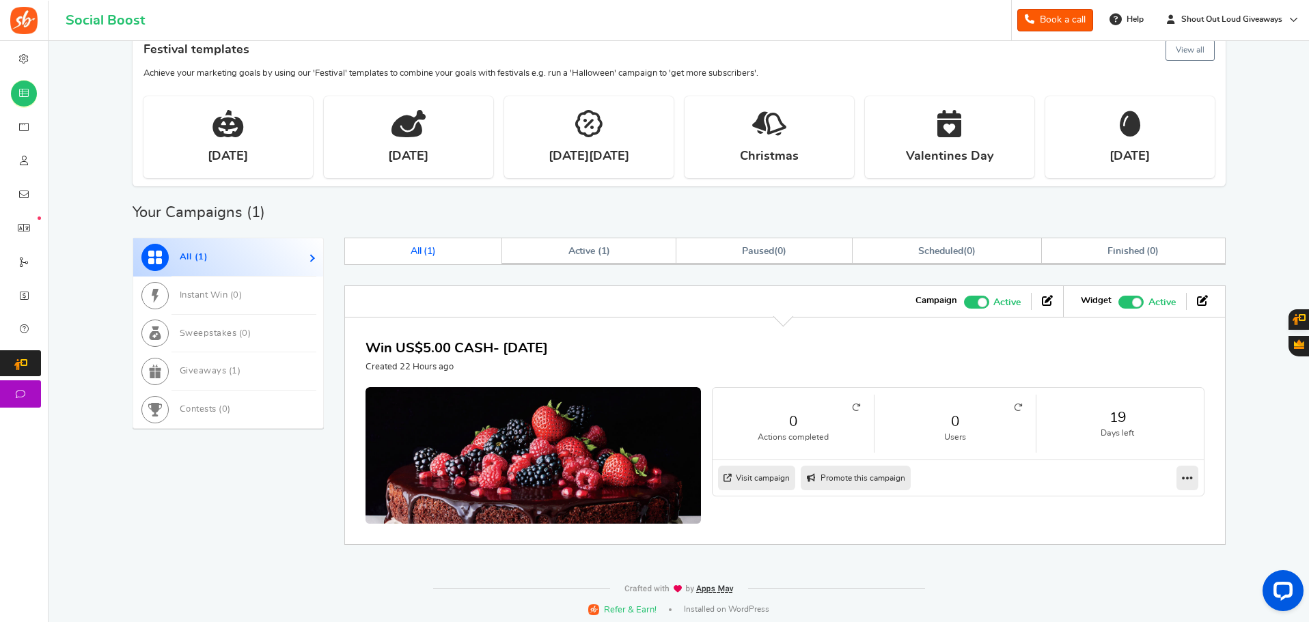
scroll to position [480, 0]
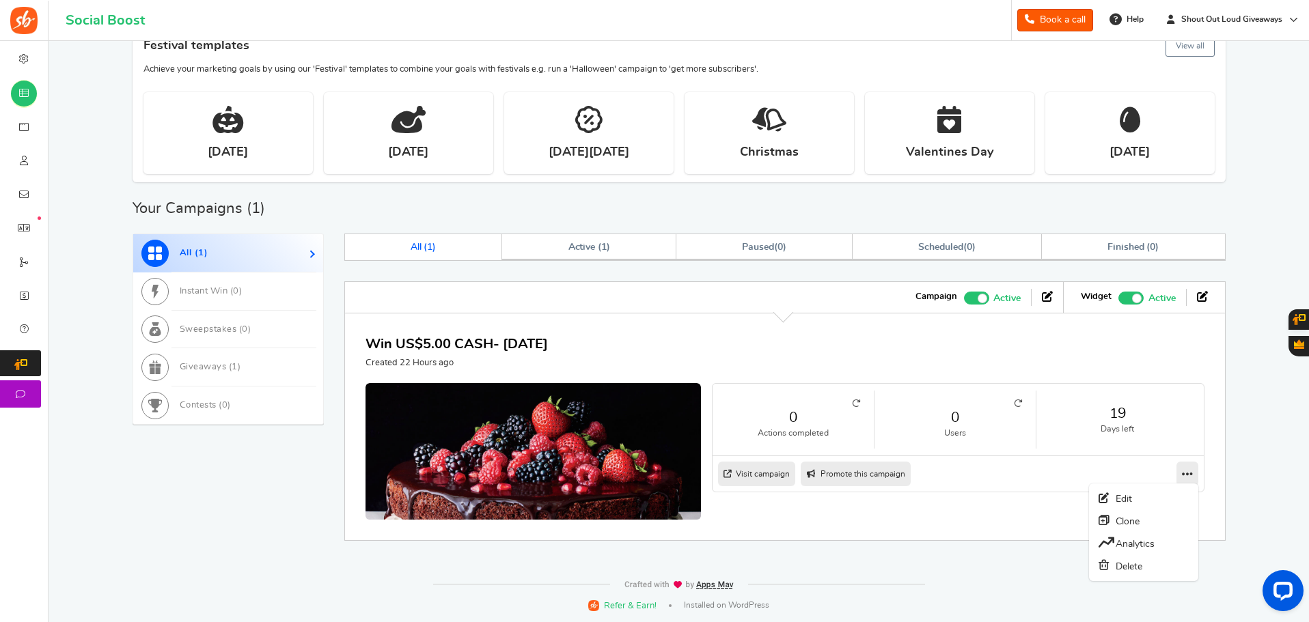
click at [1183, 471] on icon at bounding box center [1187, 474] width 11 height 12
click at [1139, 501] on link "Edit" at bounding box center [1143, 499] width 101 height 22
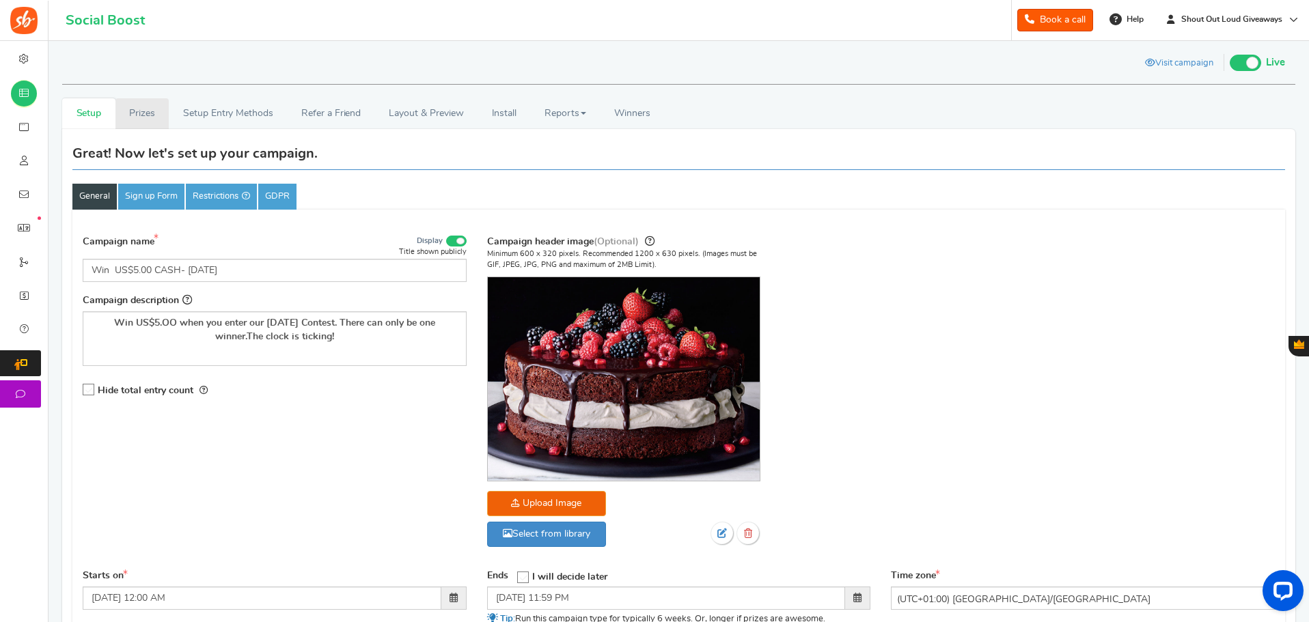
click at [130, 110] on link "Prizes" at bounding box center [142, 113] width 54 height 31
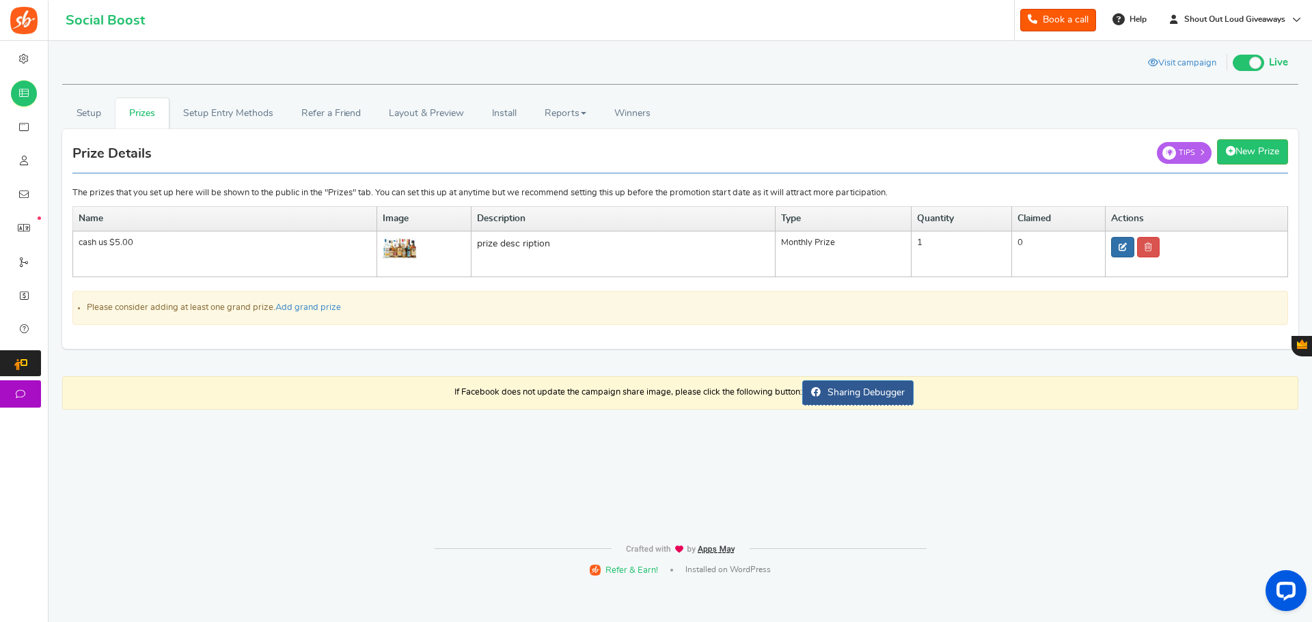
click at [1121, 249] on icon at bounding box center [1122, 247] width 8 height 8
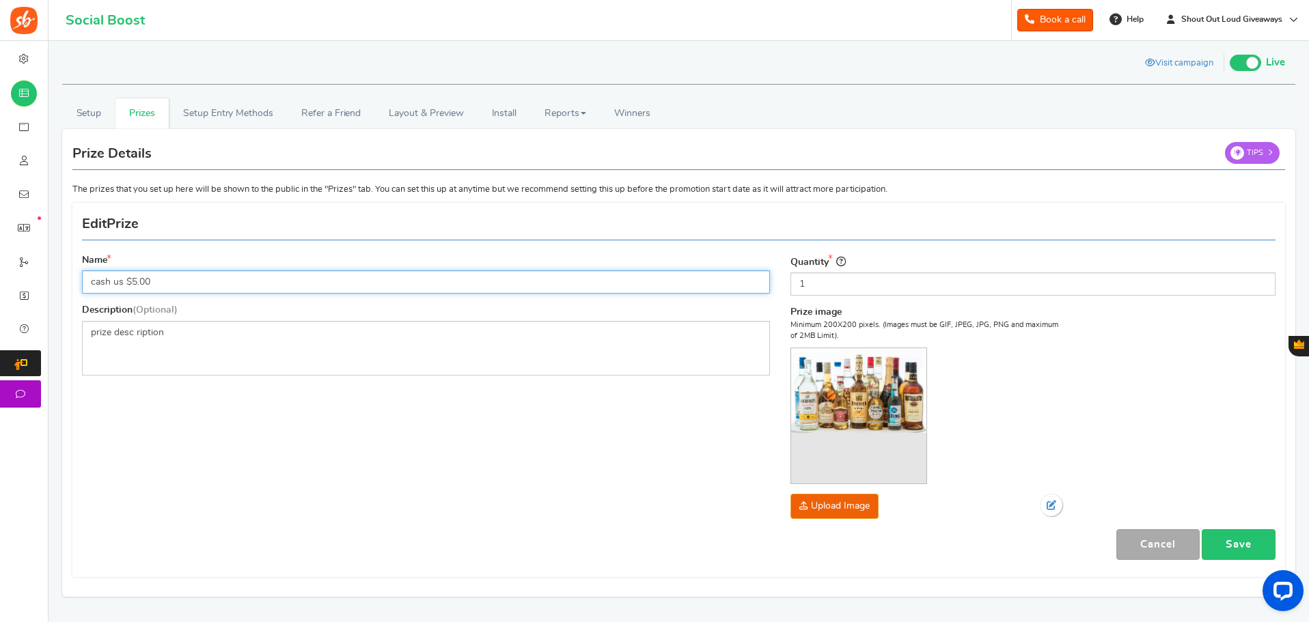
click at [124, 281] on input "cash us $5.00" at bounding box center [426, 282] width 688 height 23
click at [145, 279] on input "US$5.00" at bounding box center [426, 282] width 688 height 23
type input "US$5.00 CASH"
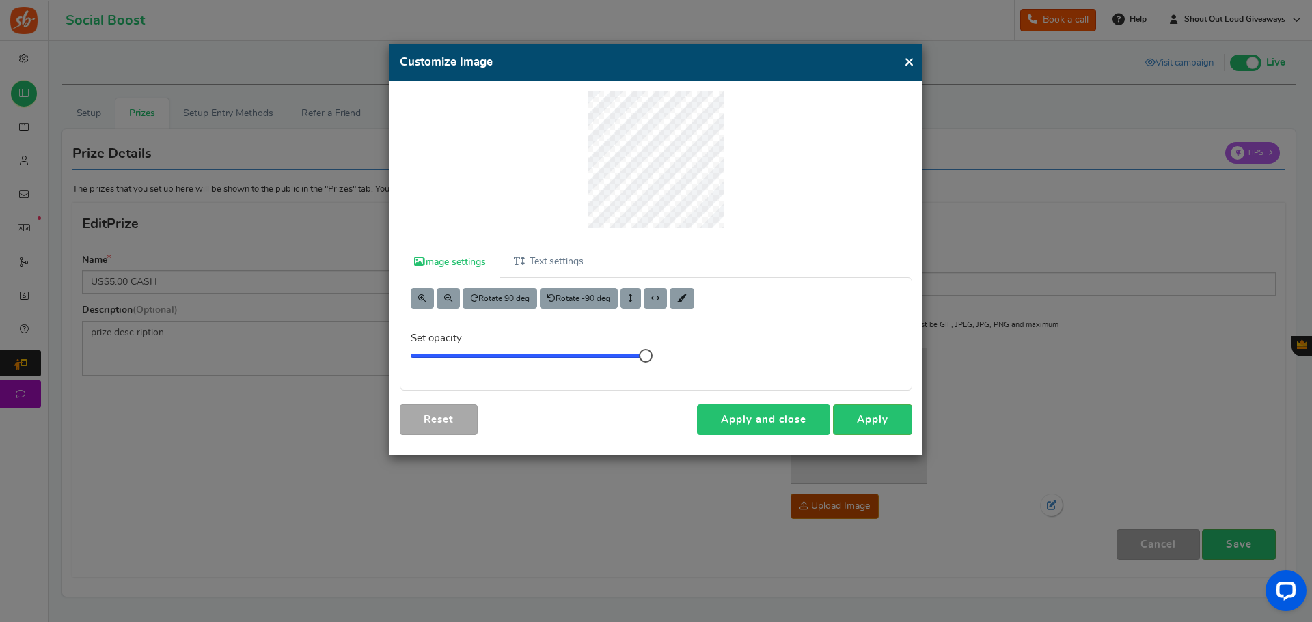
click at [766, 416] on link "Apply and close" at bounding box center [763, 419] width 133 height 31
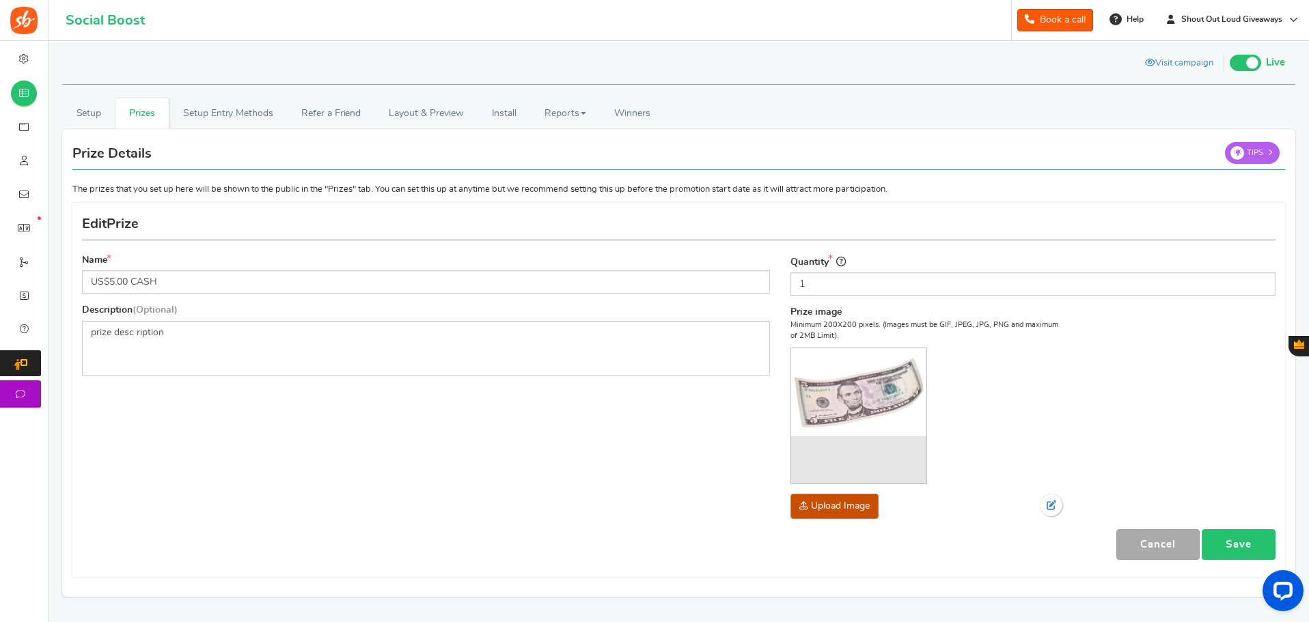
click at [1247, 546] on link "Save" at bounding box center [1239, 544] width 74 height 31
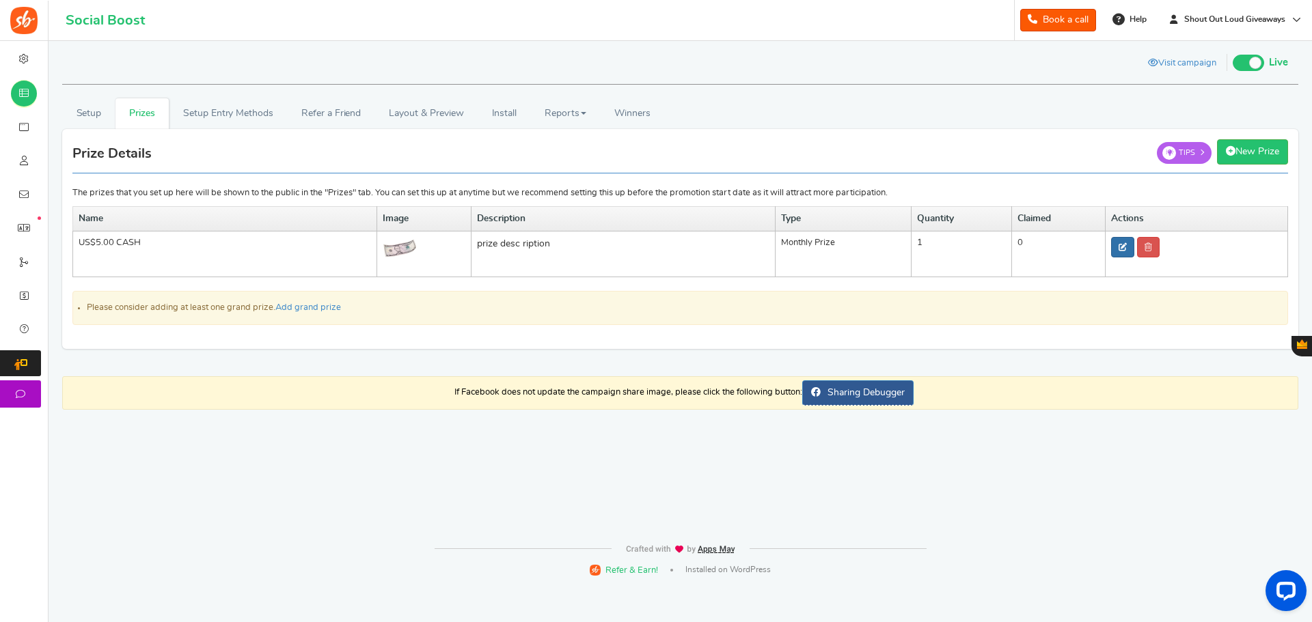
click at [1123, 245] on icon at bounding box center [1122, 247] width 8 height 8
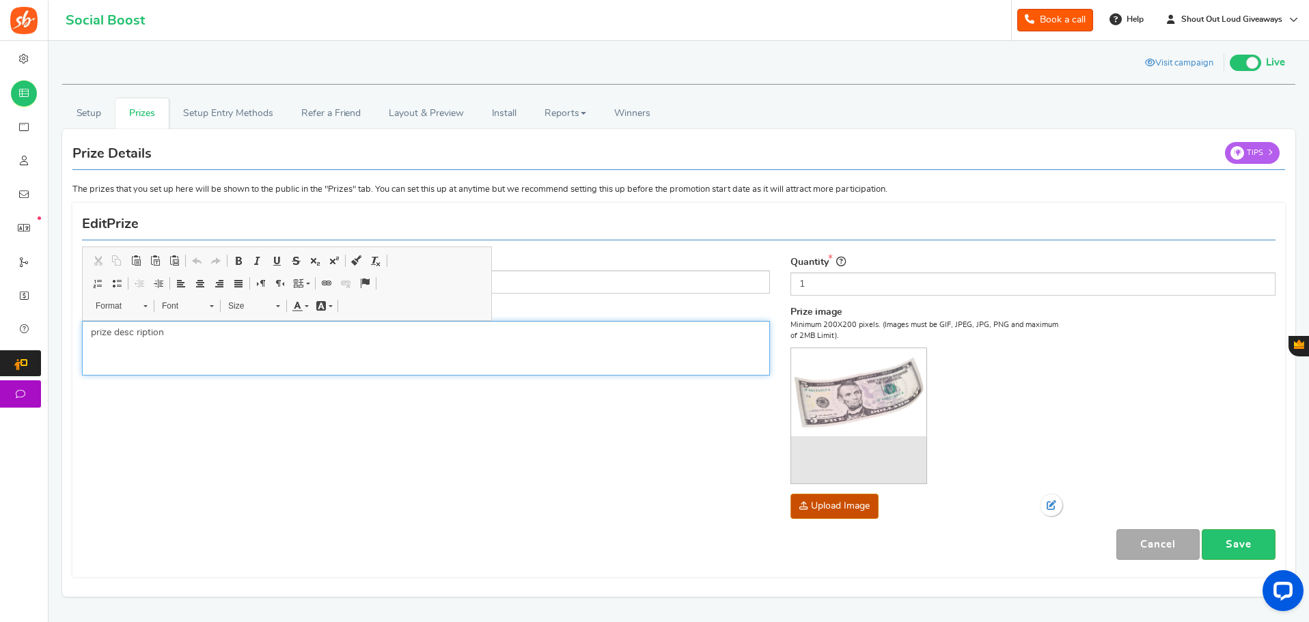
click at [91, 336] on p "prize desc ription" at bounding box center [426, 333] width 670 height 14
click at [561, 335] on p "This [DATE], We are giving away US$5.00 in cash and there can only be one winne…" at bounding box center [426, 333] width 670 height 14
click at [1243, 538] on link "Save" at bounding box center [1239, 544] width 74 height 31
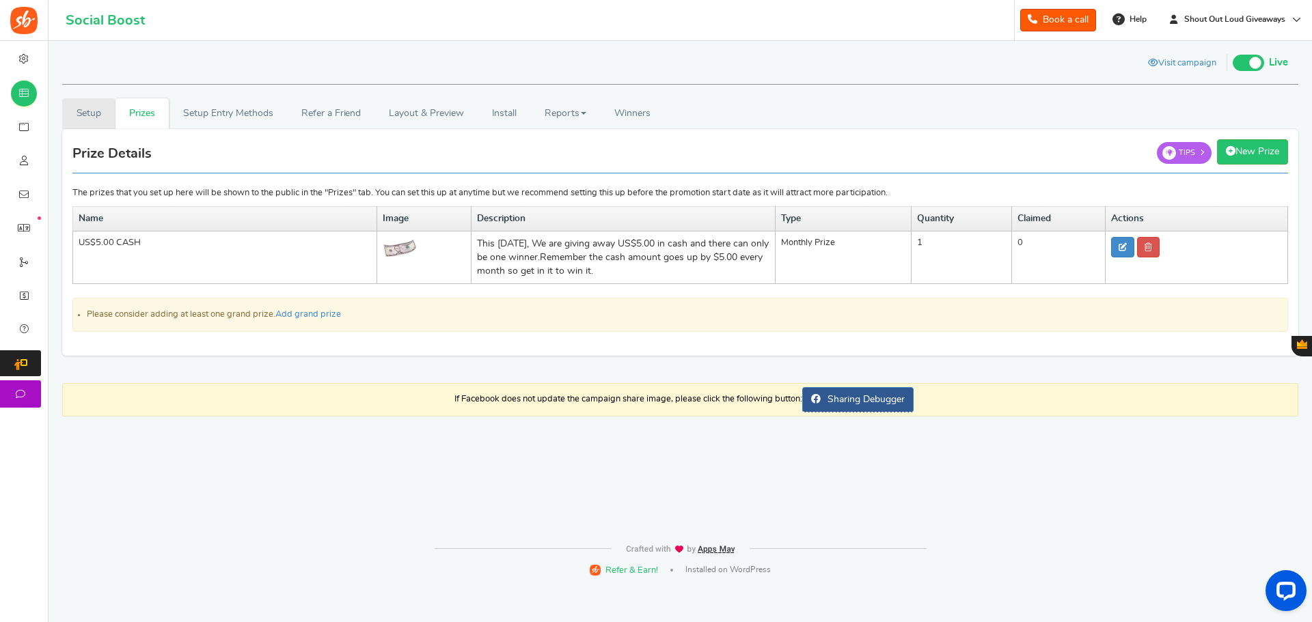
click at [87, 107] on link "Setup" at bounding box center [88, 113] width 53 height 31
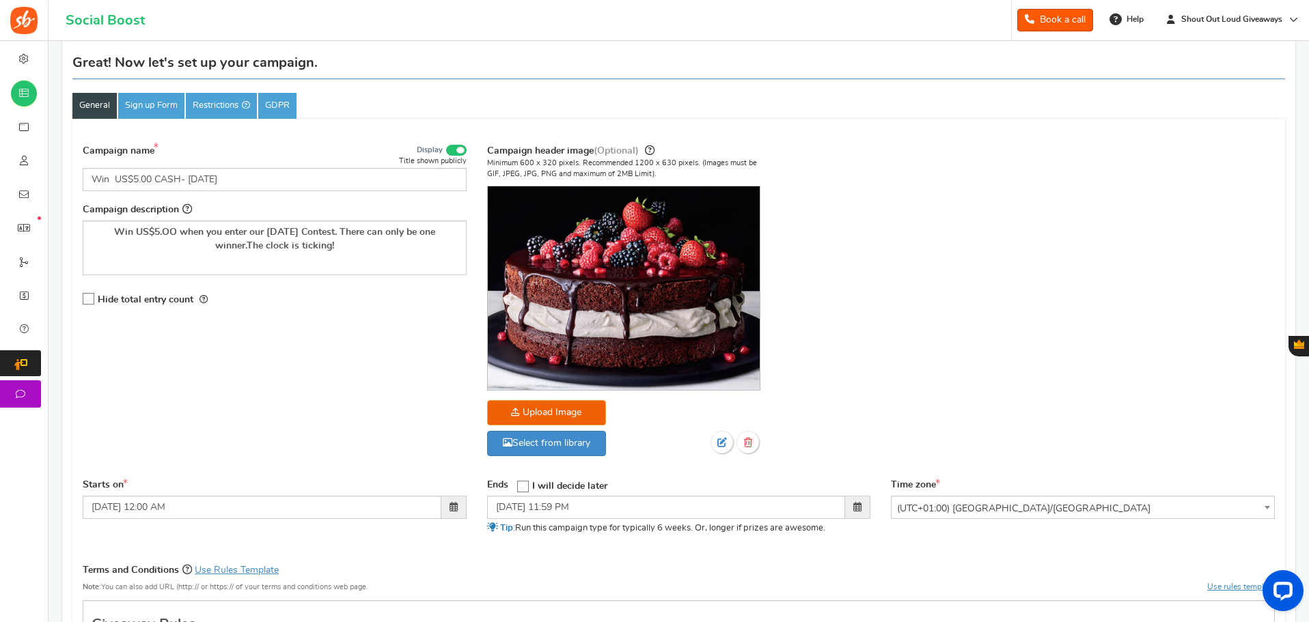
scroll to position [68, 0]
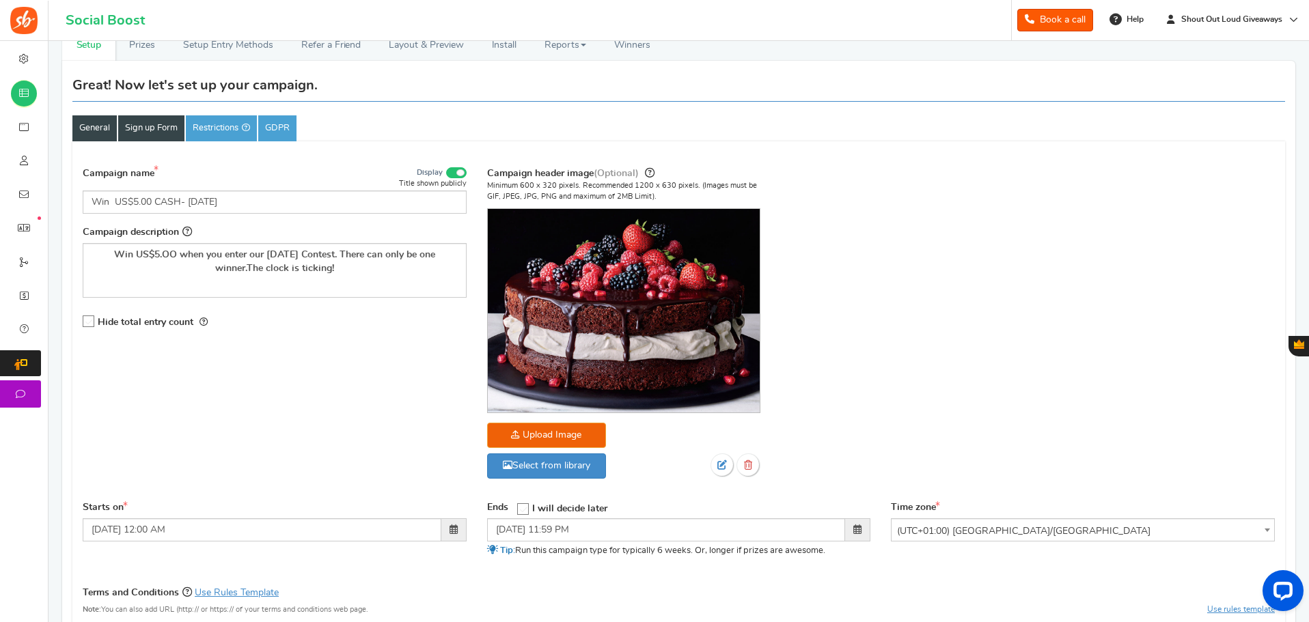
click at [152, 123] on link "Sign up Form" at bounding box center [151, 128] width 66 height 26
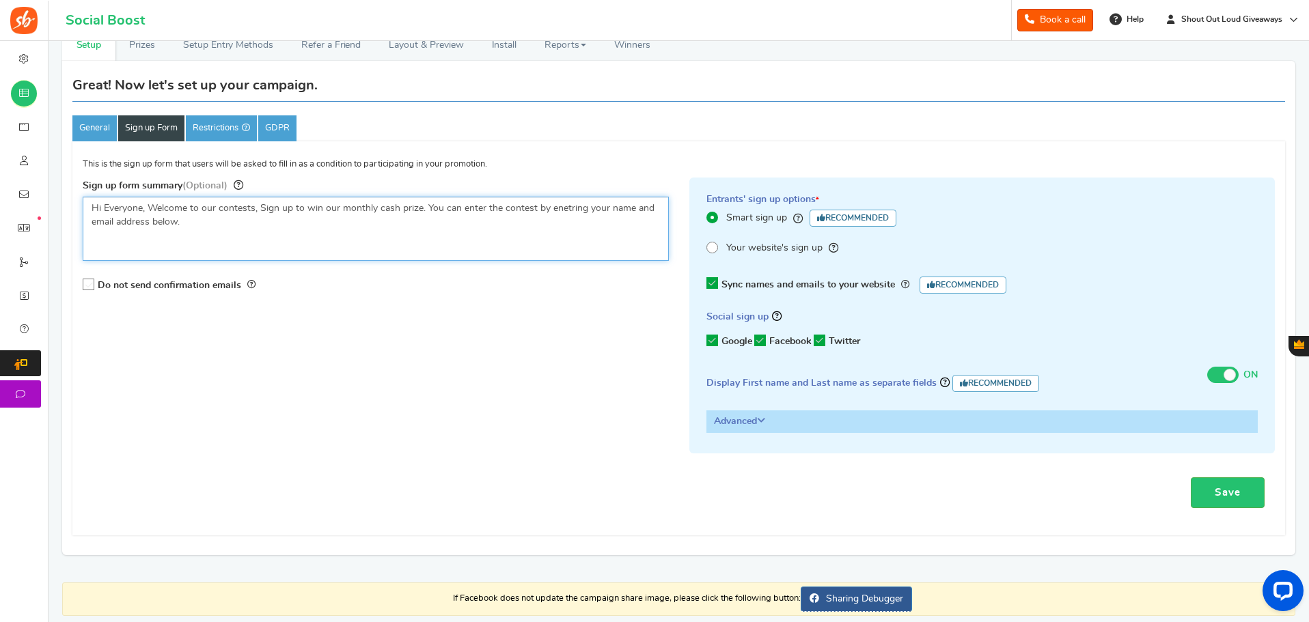
click at [255, 202] on textarea "Hi Everyone, Welcome to our contests, Sign up to win our monthly cash prize. Yo…" at bounding box center [376, 229] width 586 height 64
click at [253, 205] on textarea "Hi Everyone, Welcome to our contests, Sign up to win our monthly cash prize. Yo…" at bounding box center [376, 229] width 586 height 64
click at [495, 206] on textarea "Hi Everyone, Welcome to our contests, Sign up to win our monthly cash prize. Yo…" at bounding box center [376, 229] width 586 height 64
click at [228, 219] on textarea "Hi Everyone, Welcome to our contests, Sign up to win our monthly cash prize. Yo…" at bounding box center [376, 229] width 586 height 64
click at [329, 217] on textarea "Hi Everyone, Welcome to our contests, Sign up to win our monthly cash prize. Yo…" at bounding box center [376, 229] width 586 height 64
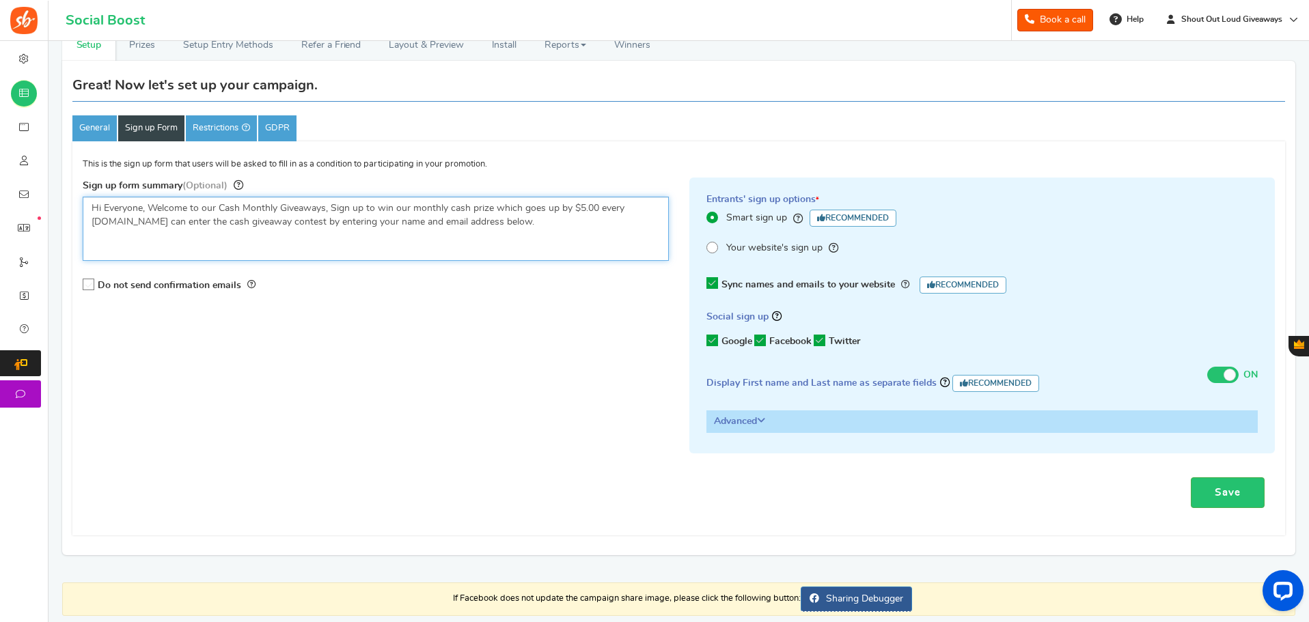
click at [521, 227] on textarea "Hi Everyone, Welcome to our contests, Sign up to win our monthly cash prize. Yo…" at bounding box center [376, 229] width 586 height 64
drag, startPoint x: 503, startPoint y: 220, endPoint x: 618, endPoint y: 236, distance: 115.2
click at [618, 236] on textarea "Hi Everyone, Welcome to our contests, Sign up to win our monthly cash prize. Yo…" at bounding box center [376, 229] width 586 height 64
click at [122, 221] on textarea "Hi Everyone, Welcome to our contests, Sign up to win our monthly cash prize. Yo…" at bounding box center [376, 229] width 586 height 64
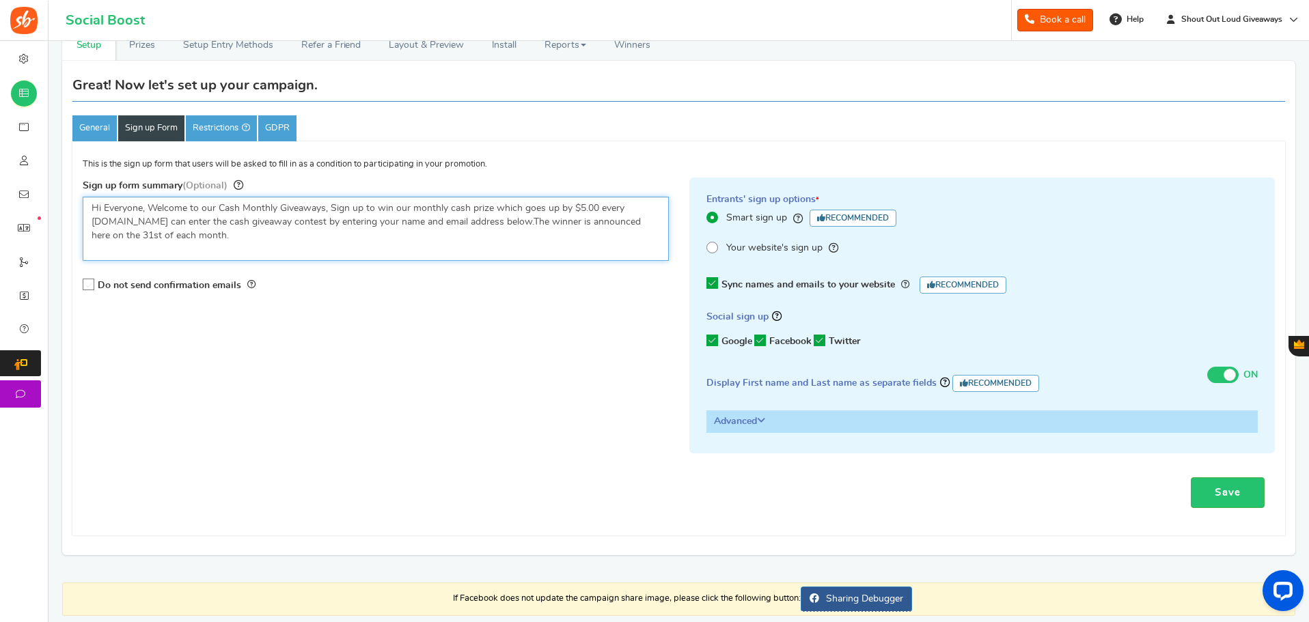
paste textarea "The winner is announced here on the 31st of each month."
click at [123, 219] on textarea "Hi Everyone, Welcome to our contests, Sign up to win our monthly cash prize. Yo…" at bounding box center [376, 229] width 586 height 64
drag, startPoint x: 155, startPoint y: 235, endPoint x: 437, endPoint y: 238, distance: 282.1
click at [437, 238] on textarea "Hi Everyone, Welcome to our contests, Sign up to win our monthly cash prize. Yo…" at bounding box center [376, 229] width 586 height 64
type textarea "Hi Everyone, Welcome to our Cash Monthly Giveaways, Sign up to win our monthly …"
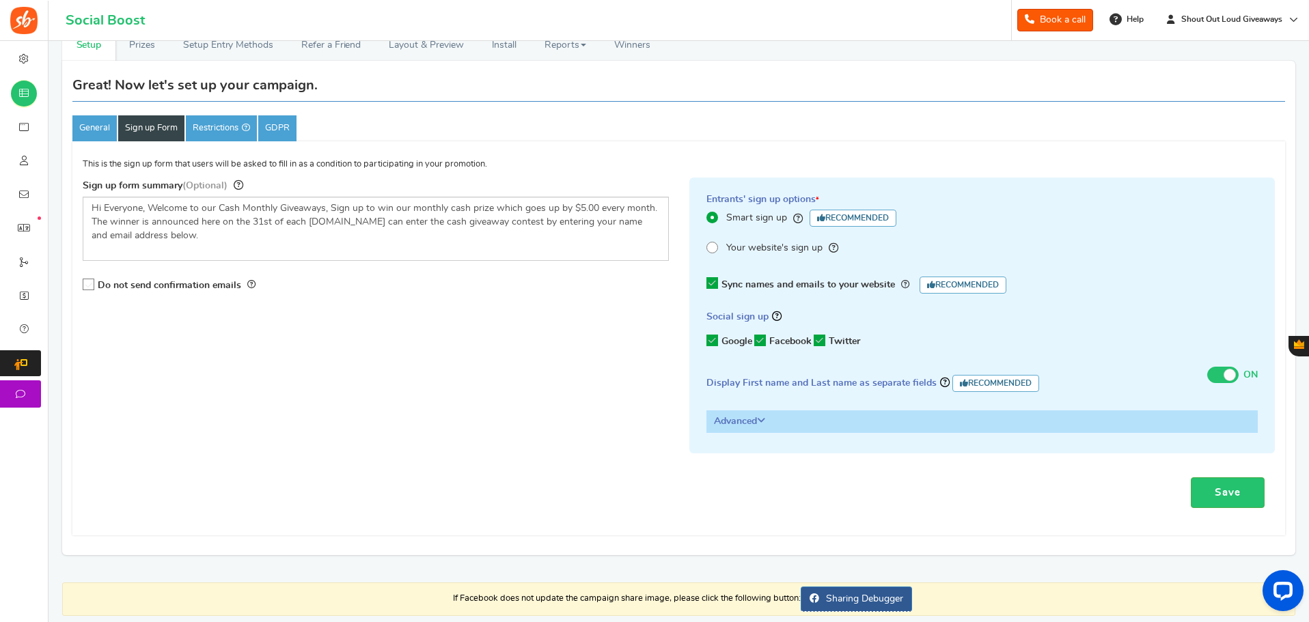
click at [712, 245] on span at bounding box center [712, 248] width 12 height 12
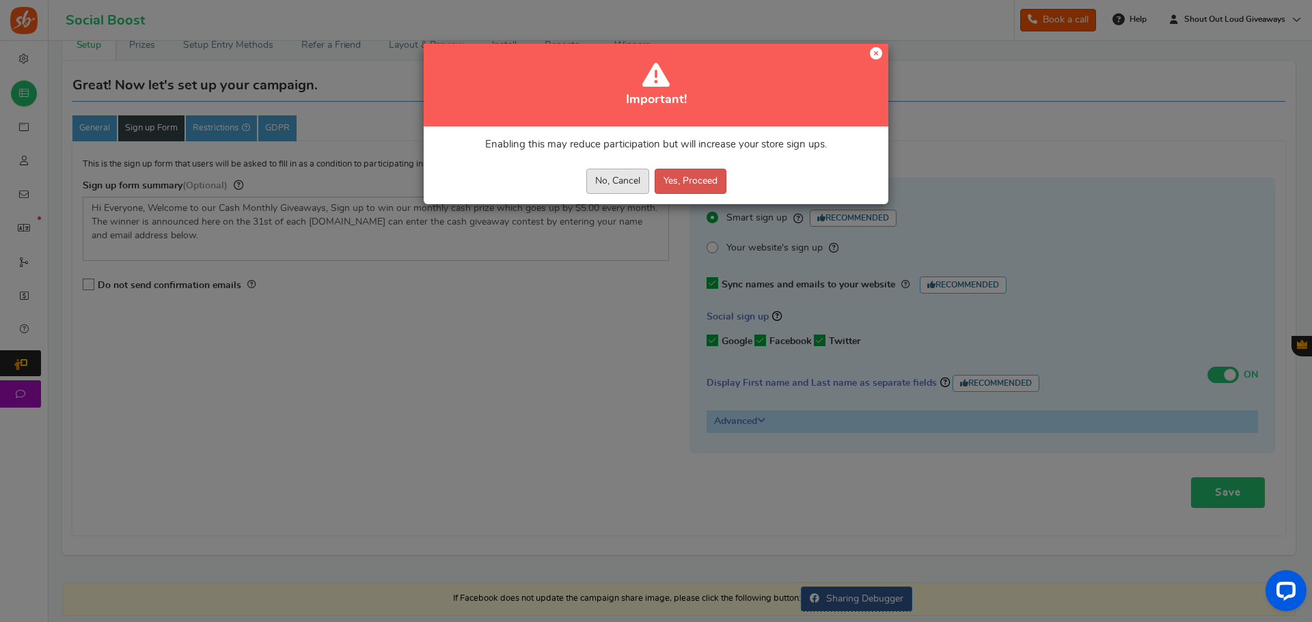
click at [620, 180] on button "No, Cancel" at bounding box center [617, 181] width 63 height 25
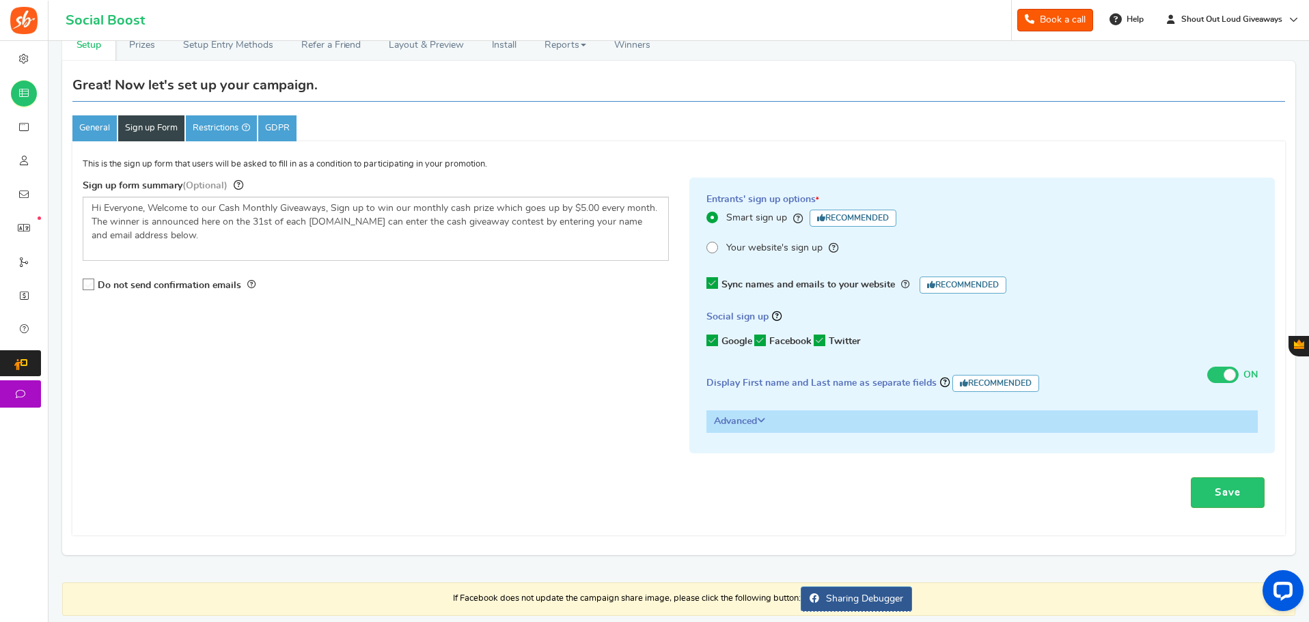
click at [710, 339] on icon at bounding box center [712, 341] width 12 height 12
click at [708, 339] on input "Google" at bounding box center [708, 341] width 0 height 9
click at [762, 339] on icon at bounding box center [760, 341] width 12 height 12
click at [755, 339] on input "Facebook" at bounding box center [755, 341] width 0 height 9
click at [822, 339] on icon at bounding box center [820, 341] width 12 height 12
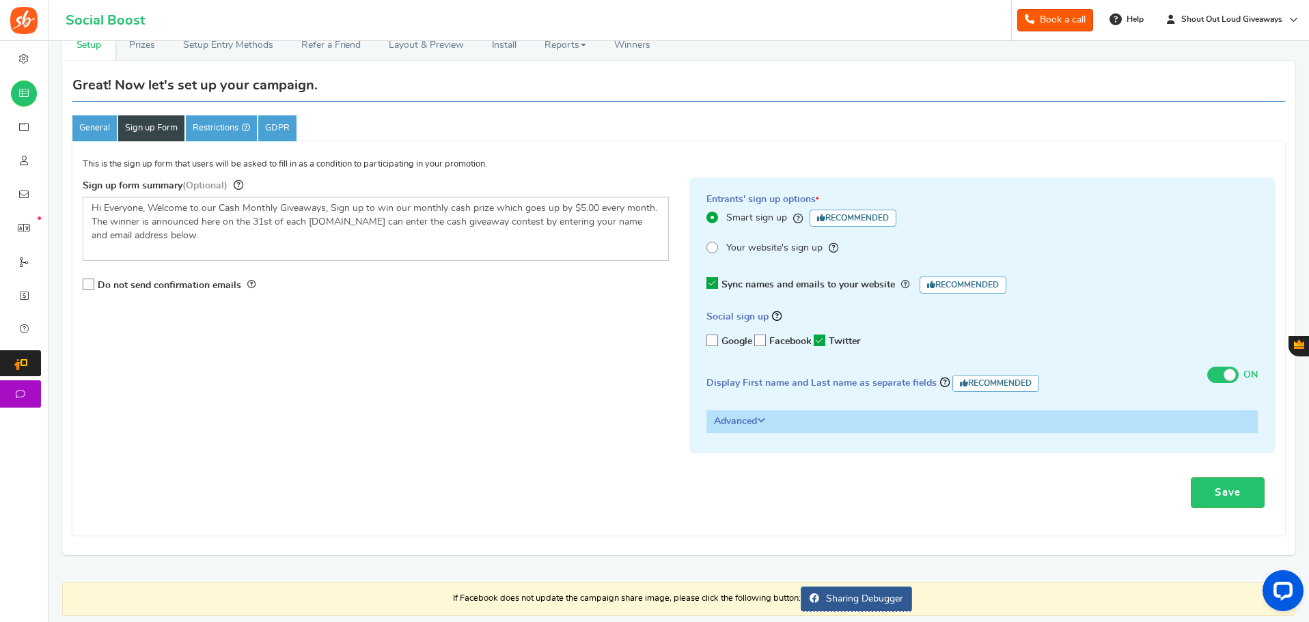
click at [815, 339] on input "Twitter" at bounding box center [815, 341] width 0 height 9
click at [1231, 490] on link "Save" at bounding box center [1228, 492] width 74 height 31
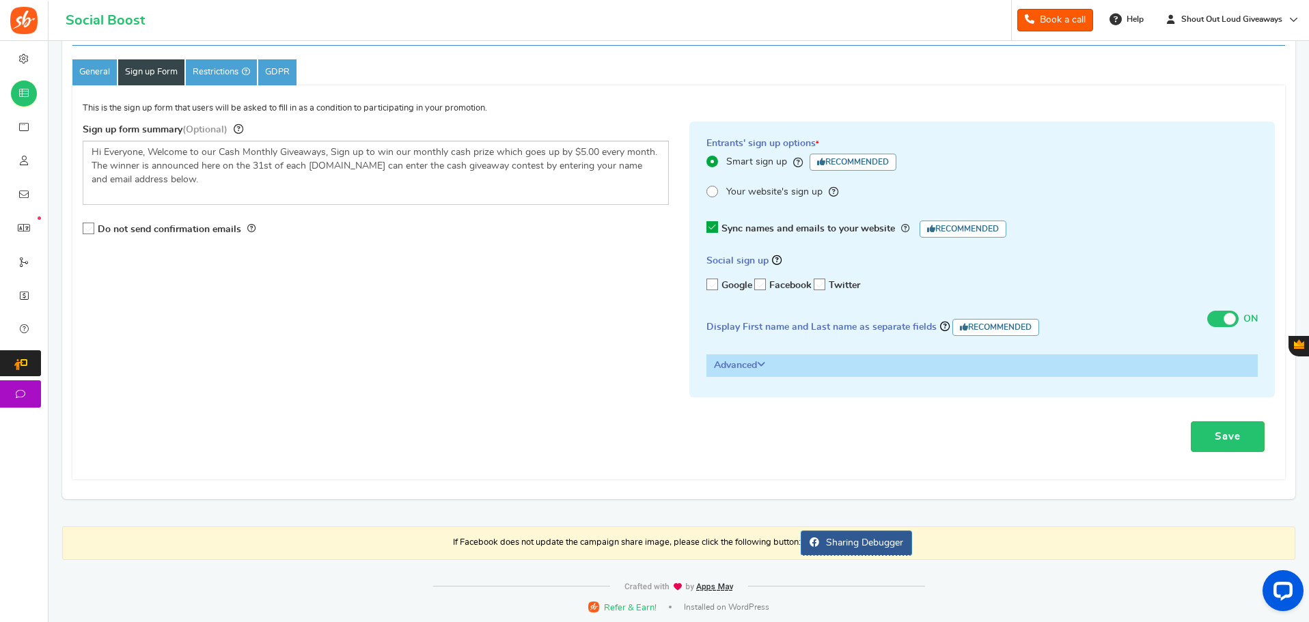
scroll to position [127, 0]
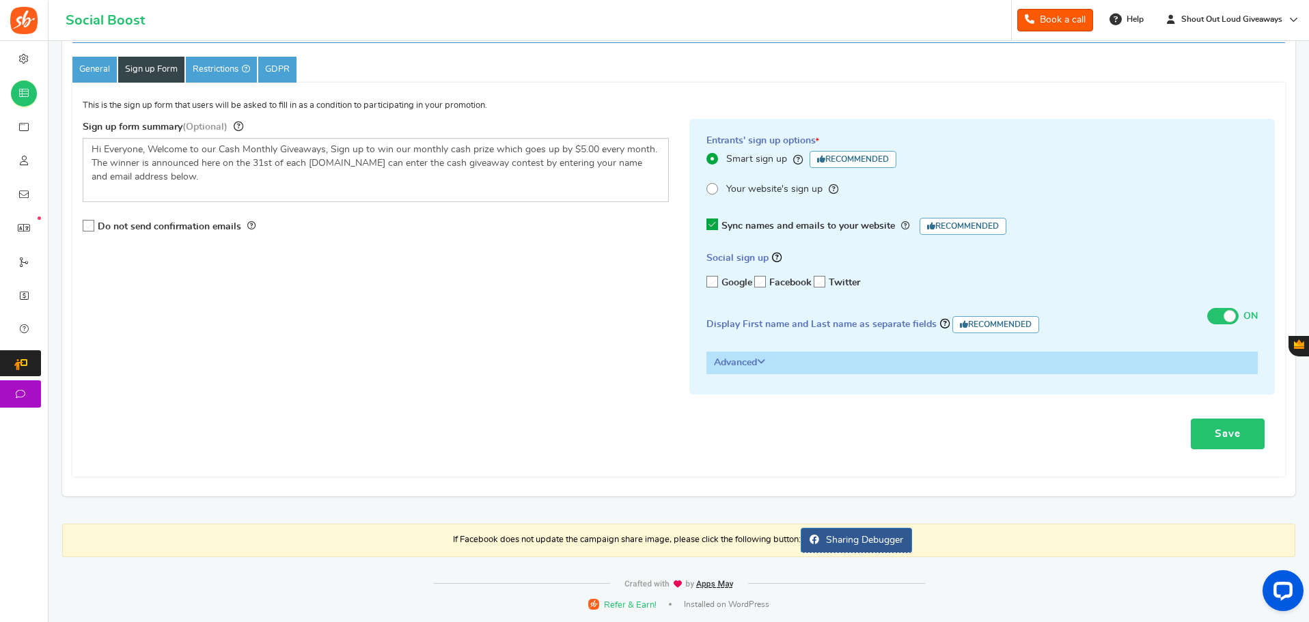
click at [1223, 434] on link "Save" at bounding box center [1228, 434] width 74 height 31
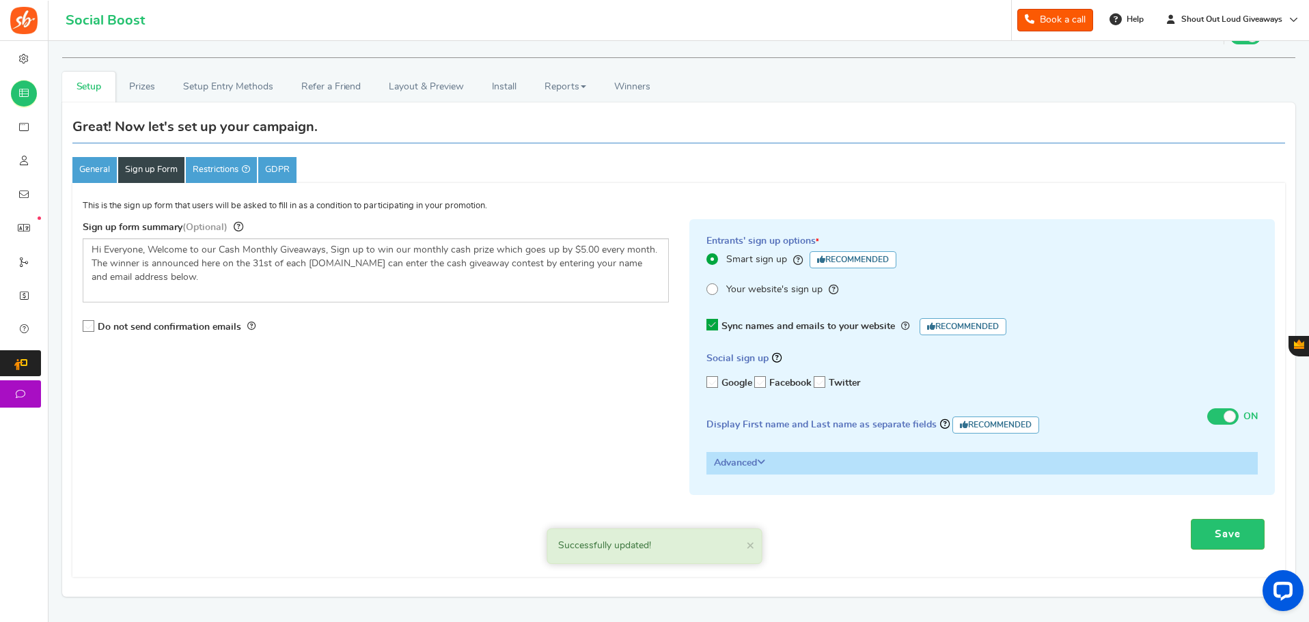
scroll to position [0, 0]
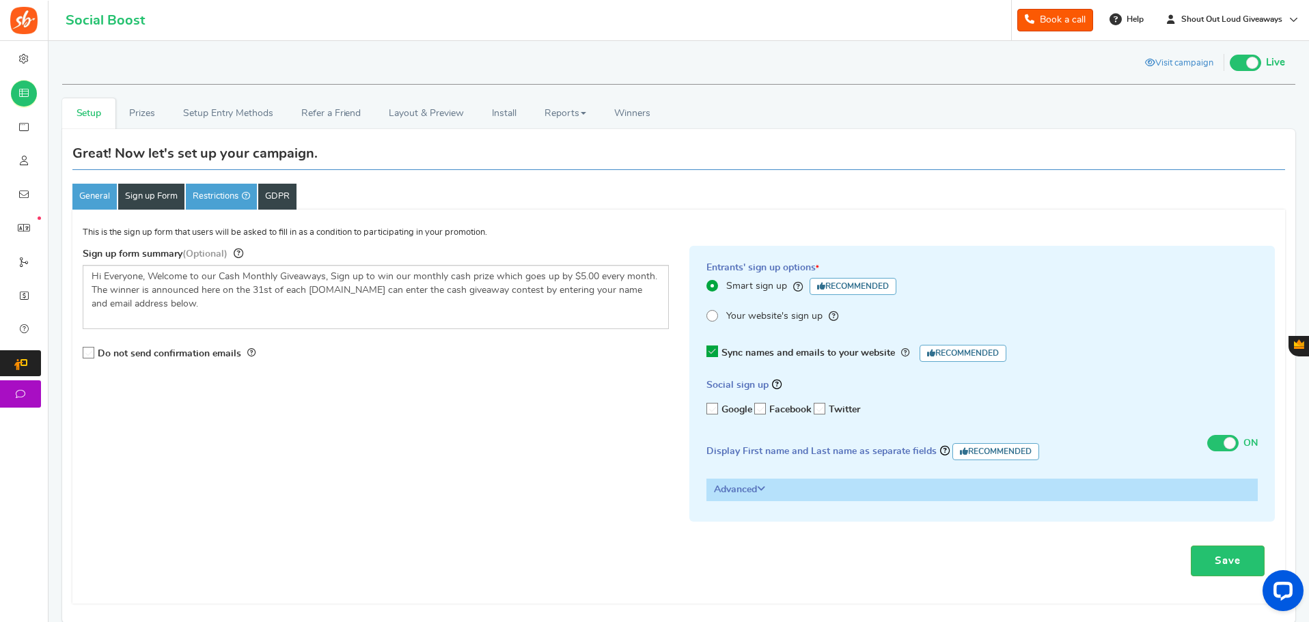
click at [277, 191] on link "GDPR" at bounding box center [277, 197] width 38 height 26
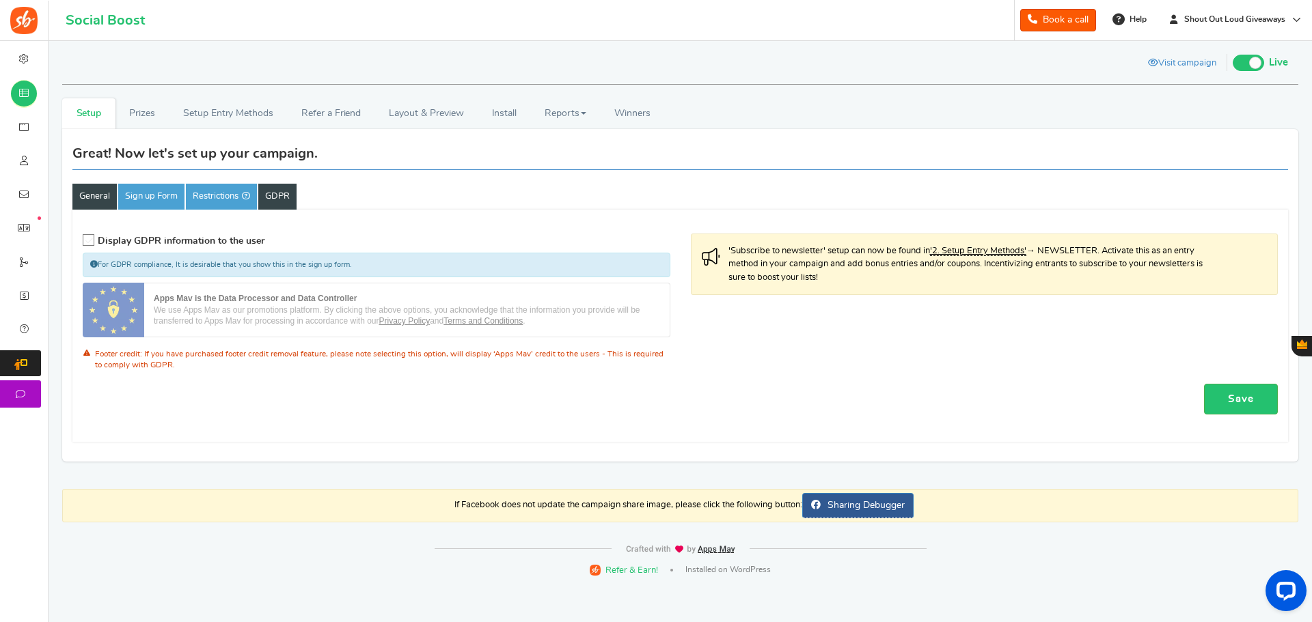
click at [92, 195] on link "General" at bounding box center [94, 197] width 44 height 26
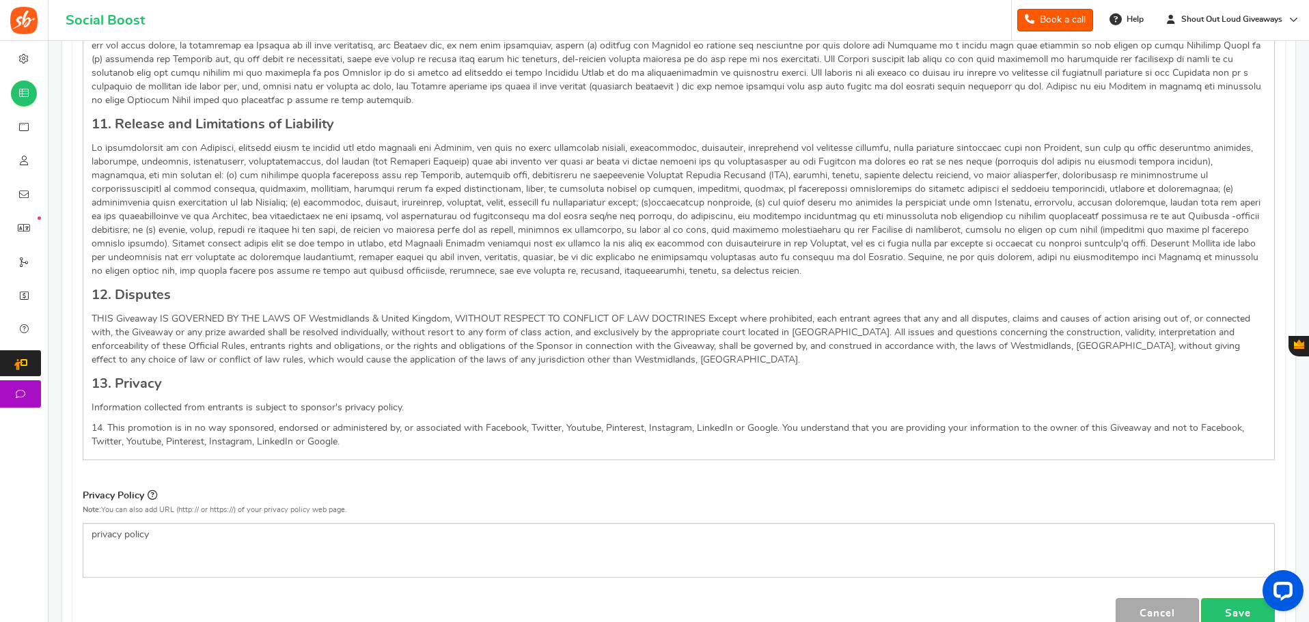
scroll to position [1614, 0]
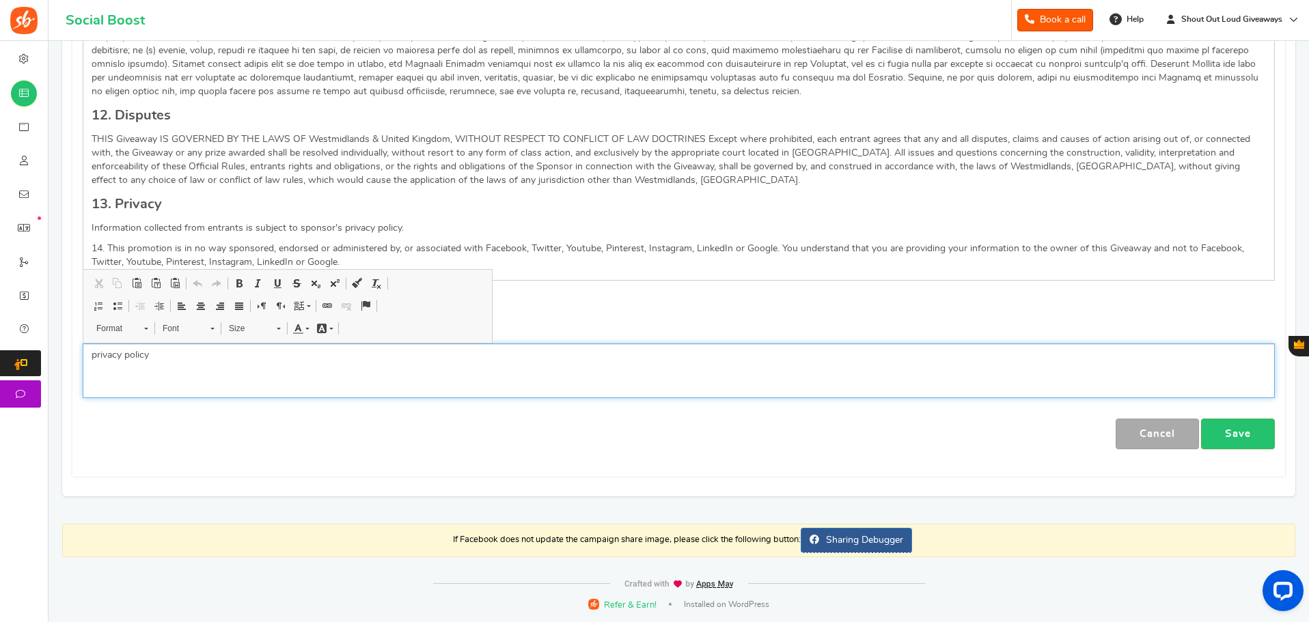
click at [161, 358] on p "privacy policy" at bounding box center [679, 355] width 1174 height 14
click at [111, 357] on p "Editor, competition_privacy" at bounding box center [679, 355] width 1174 height 14
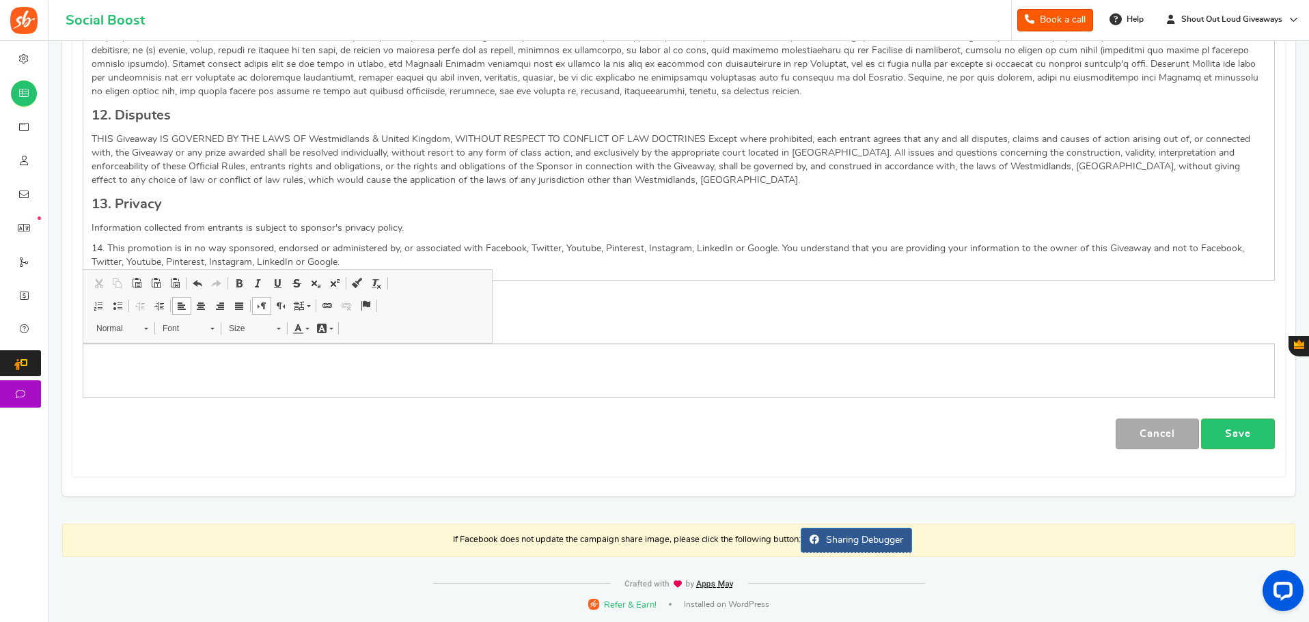
scroll to position [0, 0]
click at [149, 368] on span "Paste" at bounding box center [149, 368] width 42 height 20
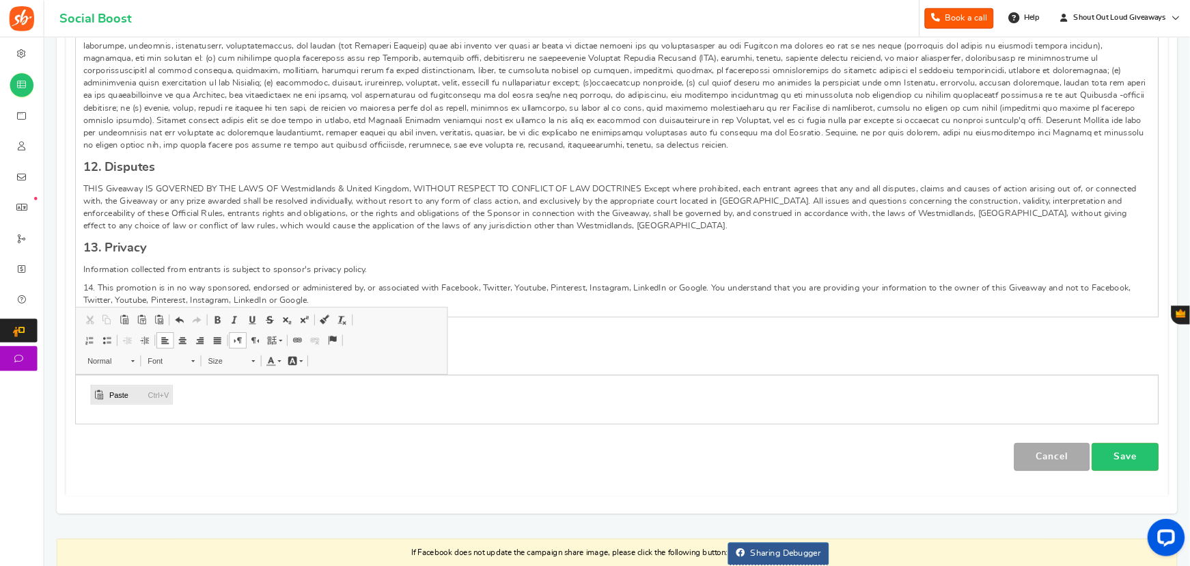
scroll to position [1545, 0]
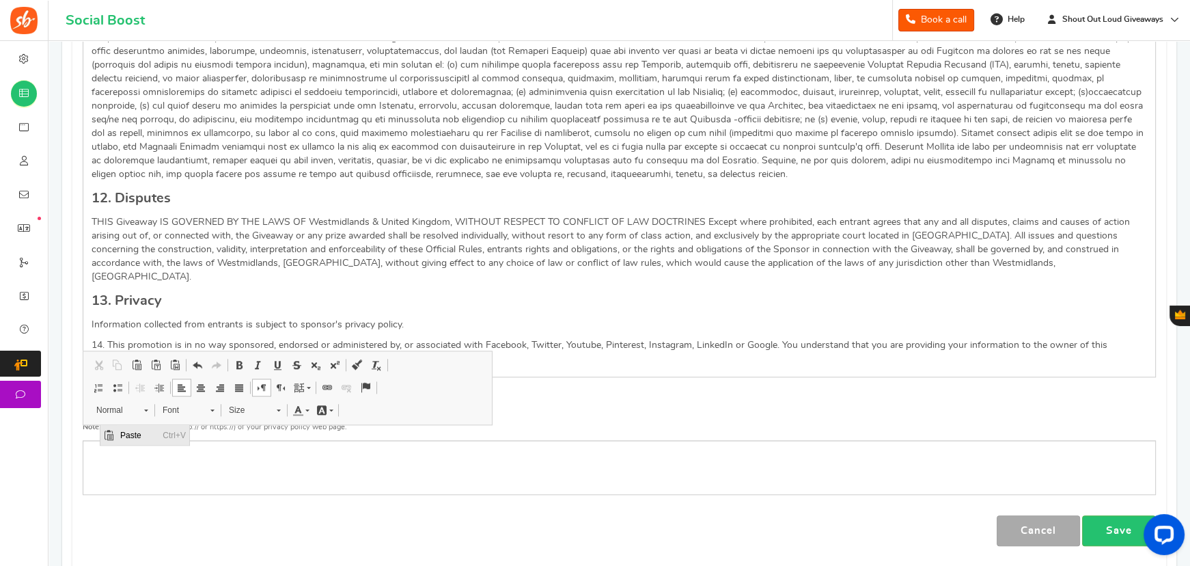
click at [152, 436] on span "Paste" at bounding box center [138, 435] width 42 height 20
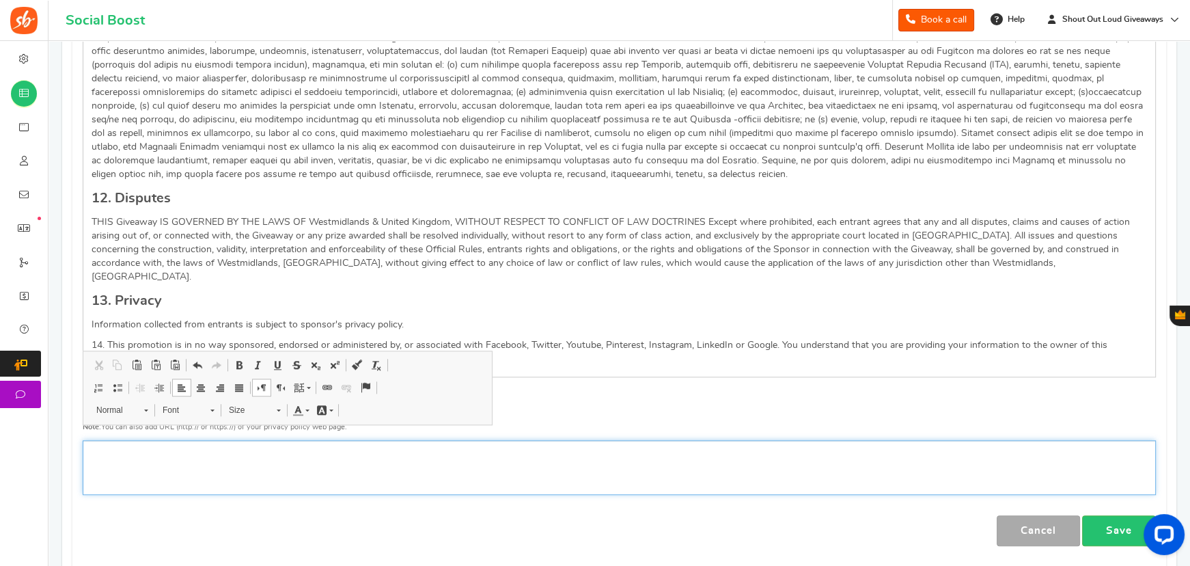
click at [150, 445] on p "Editor, competition_privacy" at bounding box center [619, 452] width 1055 height 14
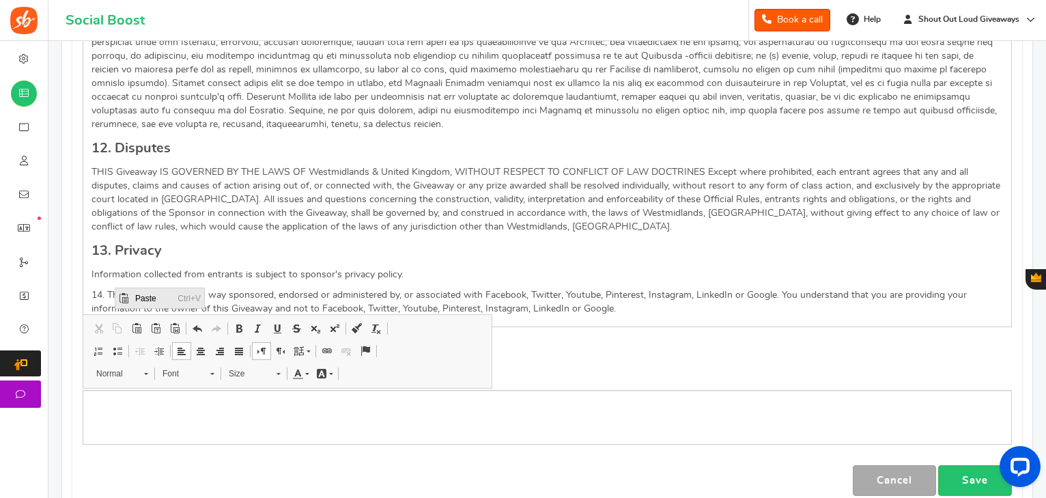
scroll to position [1764, 0]
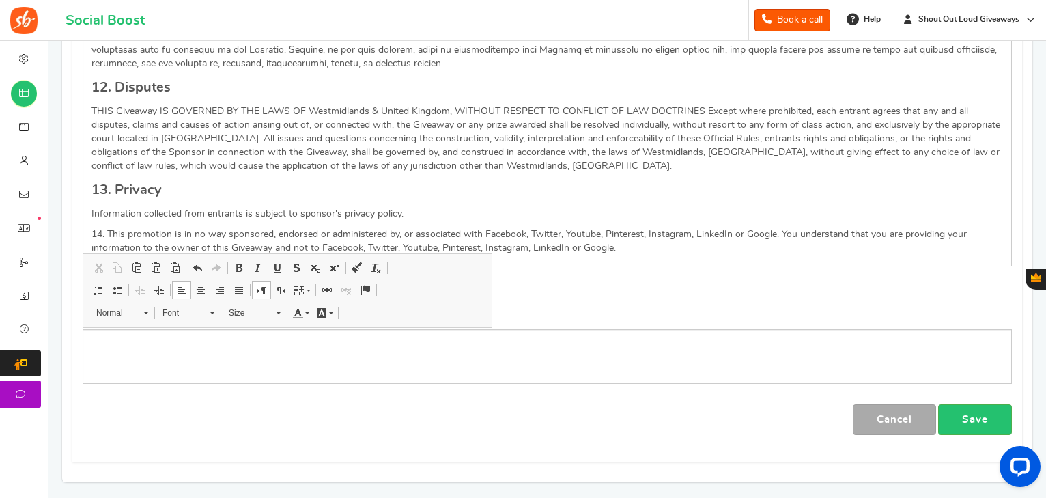
click at [99, 342] on p "Editor, competition_privacy" at bounding box center [548, 341] width 912 height 14
click at [132, 347] on span "Paste" at bounding box center [136, 351] width 42 height 20
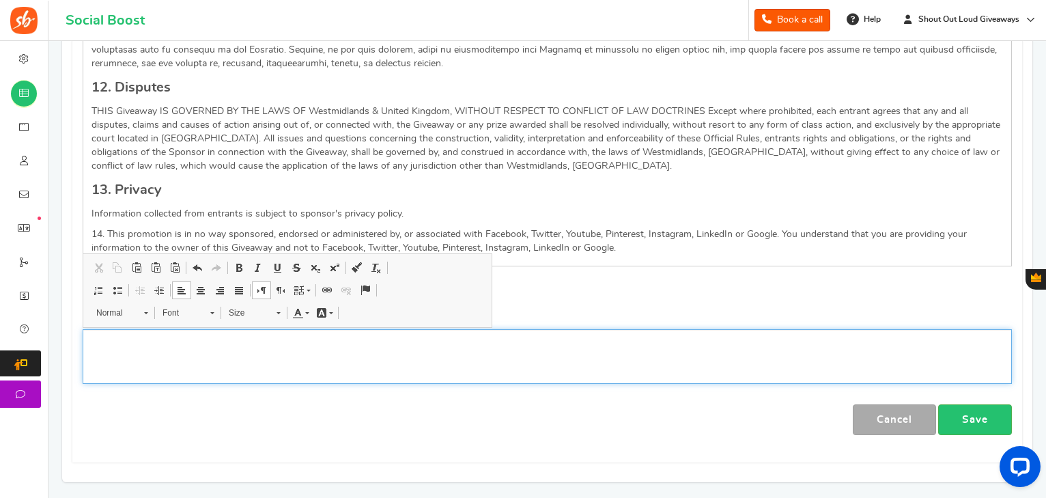
click at [115, 342] on p "Editor, competition_privacy" at bounding box center [548, 341] width 912 height 14
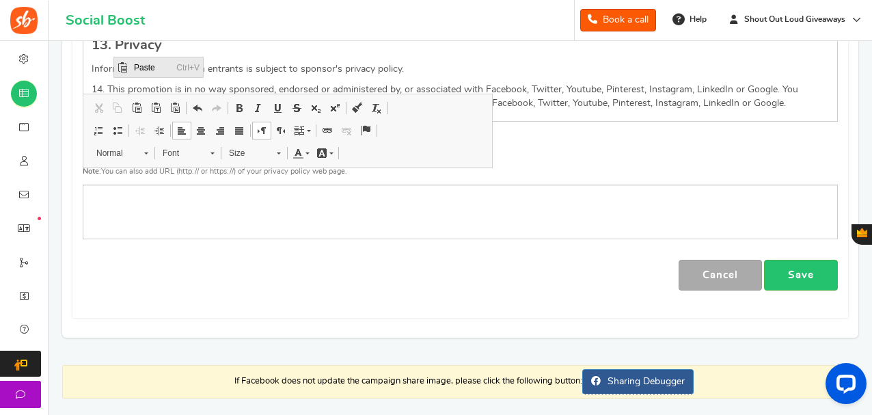
scroll to position [2032, 0]
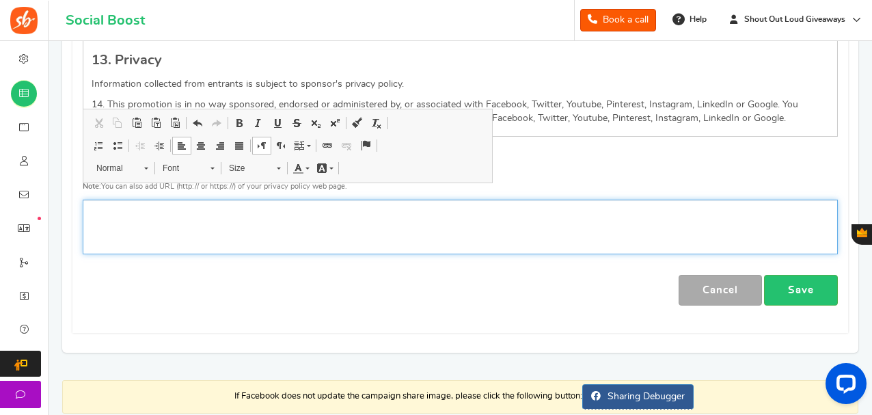
click at [112, 204] on div "Editor, competition_privacy" at bounding box center [460, 226] width 755 height 55
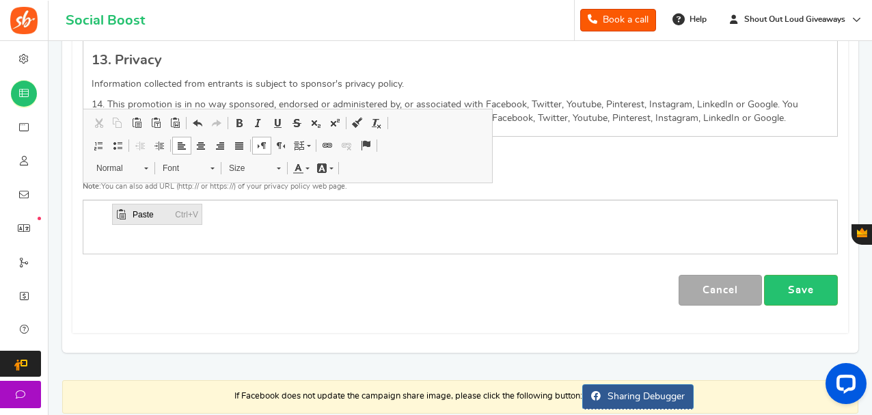
click at [151, 214] on span "Paste" at bounding box center [150, 214] width 42 height 20
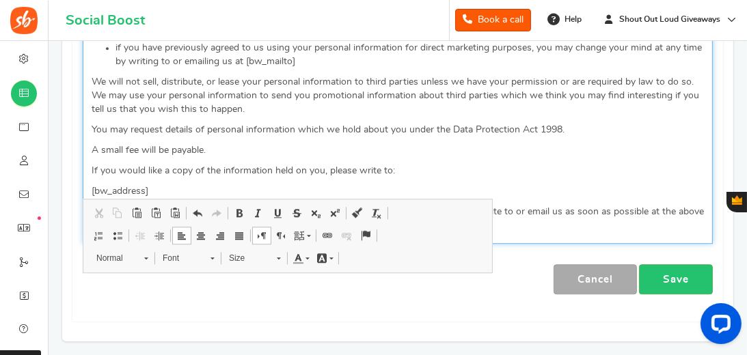
scroll to position [3654, 0]
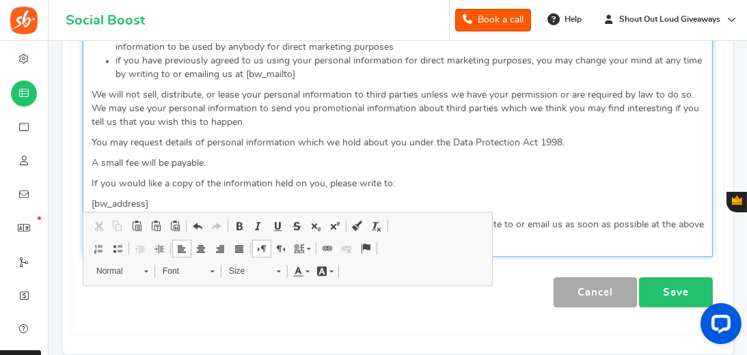
click at [145, 197] on p "[bw_address]" at bounding box center [398, 204] width 612 height 14
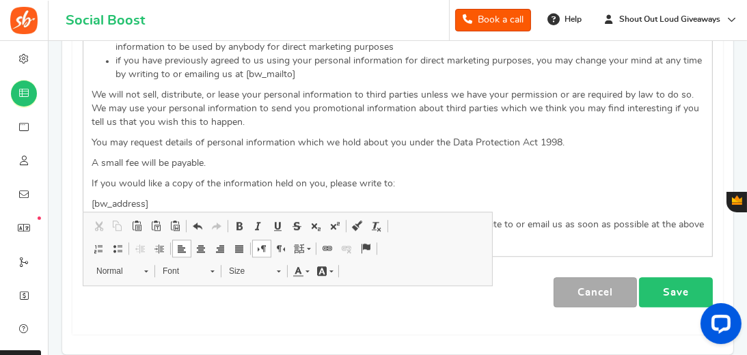
click at [678, 277] on link "Save" at bounding box center [676, 292] width 74 height 31
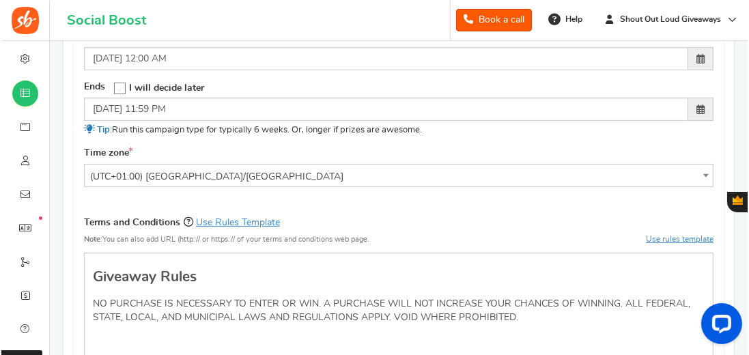
scroll to position [570, 0]
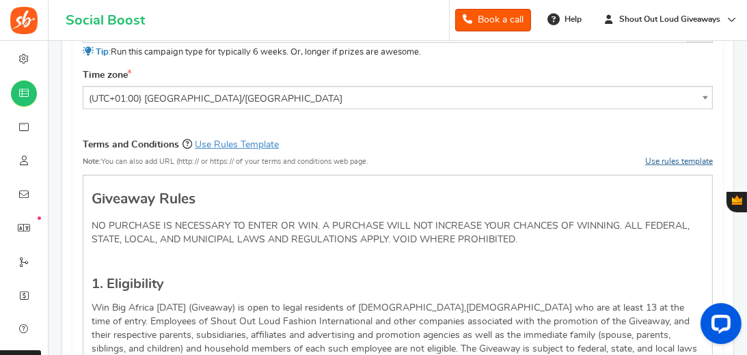
click at [669, 158] on link "Use rules template" at bounding box center [679, 161] width 68 height 8
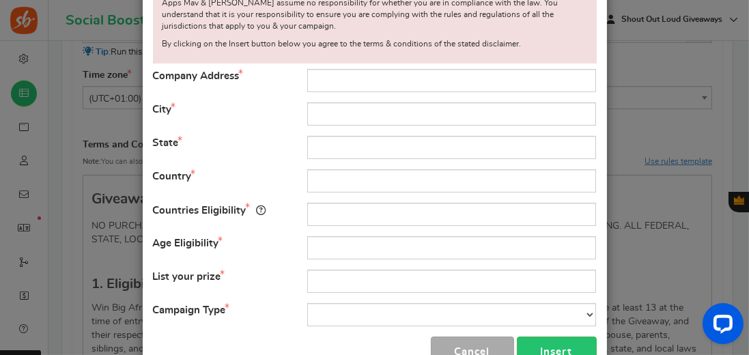
scroll to position [195, 0]
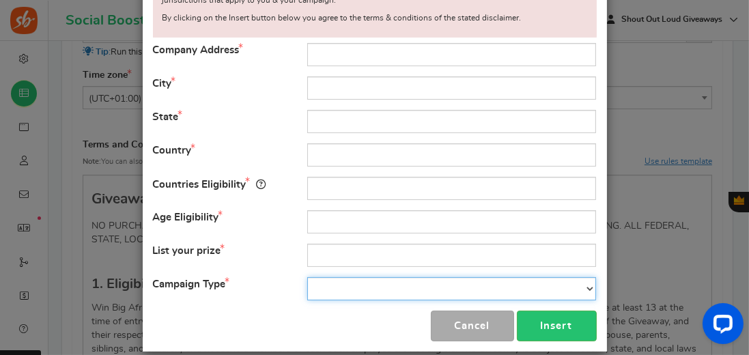
click at [587, 288] on select "Contest Giveaway Lottery Offer Raffle Sweepstakes Other" at bounding box center [451, 288] width 289 height 23
select select "Giveaway"
click at [307, 277] on select "Contest Giveaway Lottery Offer Raffle Sweepstakes Other" at bounding box center [451, 288] width 289 height 23
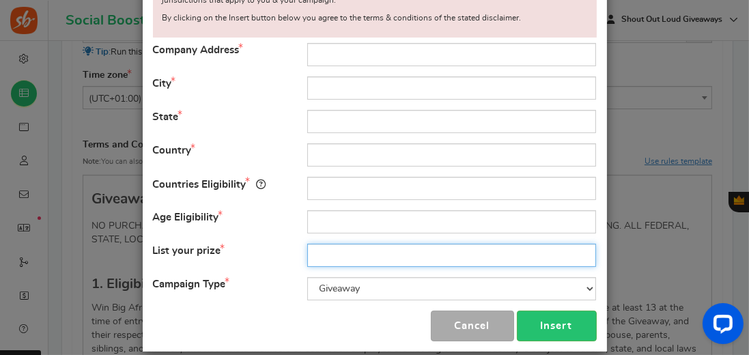
click at [325, 255] on input "text" at bounding box center [451, 255] width 289 height 23
type input "Monthly Cash Prize"
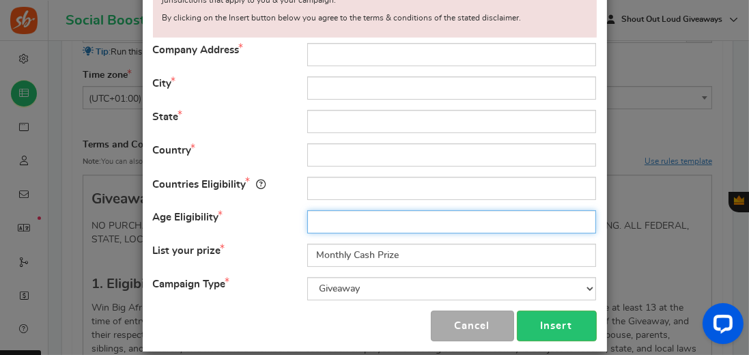
click at [324, 219] on input "text" at bounding box center [451, 221] width 289 height 23
type input "13"
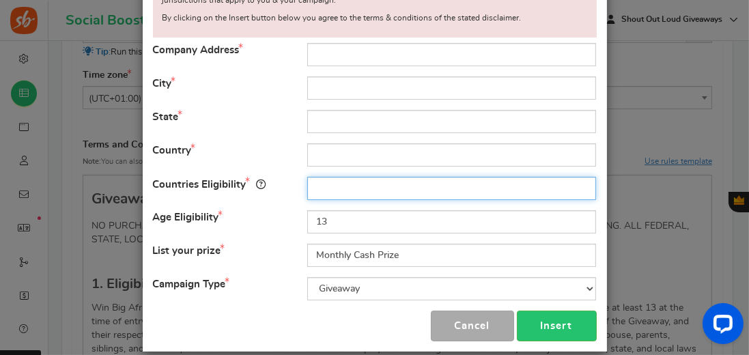
click at [315, 186] on input "text" at bounding box center [451, 188] width 289 height 23
click at [392, 190] on input "[GEOGRAPHIC_DATA]" at bounding box center [451, 188] width 289 height 23
type input "[GEOGRAPHIC_DATA], [GEOGRAPHIC_DATA], [GEOGRAPHIC_DATA], [GEOGRAPHIC_DATA],[GEO…"
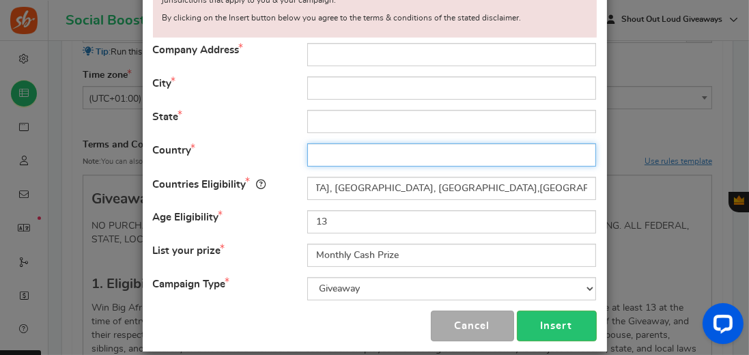
scroll to position [0, 0]
click at [320, 151] on input "text" at bounding box center [451, 154] width 289 height 23
type input "[GEOGRAPHIC_DATA]"
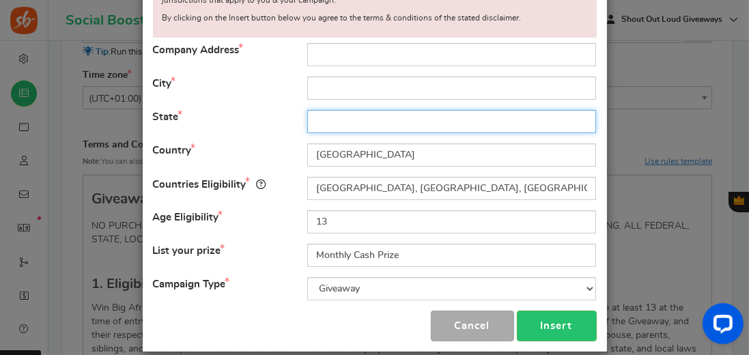
click at [318, 119] on input "text" at bounding box center [451, 121] width 289 height 23
type input "Westmidlands"
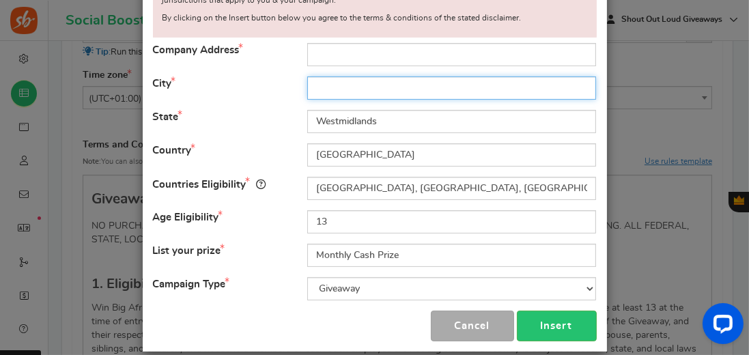
click at [331, 89] on input "text" at bounding box center [451, 88] width 289 height 23
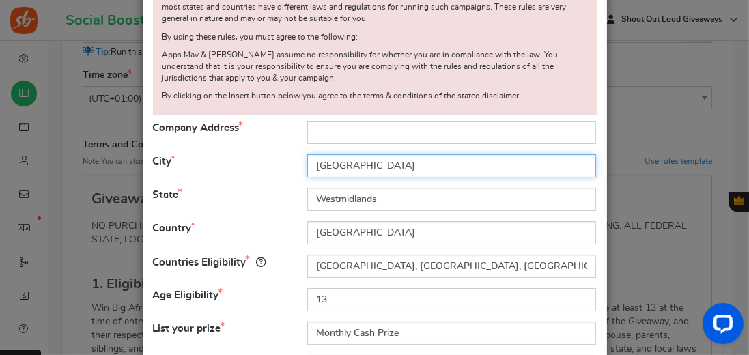
type input "[GEOGRAPHIC_DATA]"
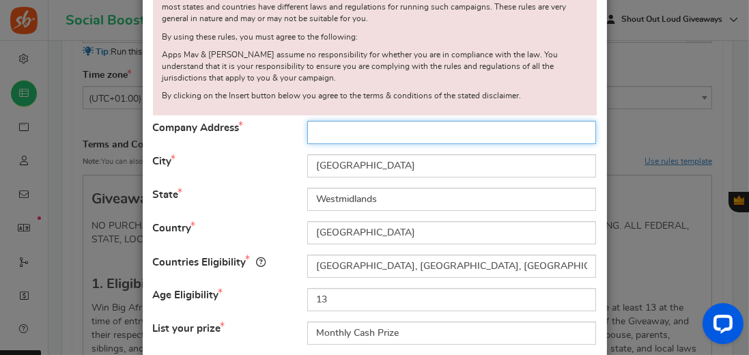
click at [327, 130] on input "text" at bounding box center [451, 132] width 289 height 23
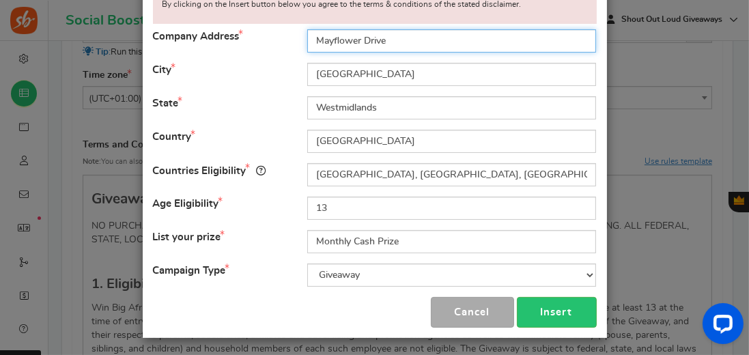
scroll to position [210, 0]
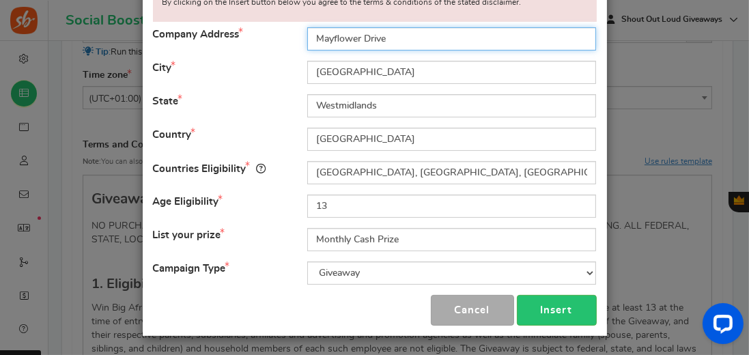
type input "Mayflower Drive"
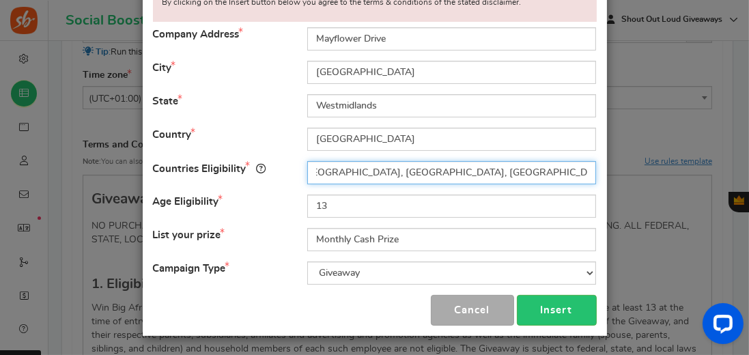
scroll to position [0, 189]
drag, startPoint x: 316, startPoint y: 170, endPoint x: 587, endPoint y: 175, distance: 271.9
click at [587, 175] on input "[GEOGRAPHIC_DATA], [GEOGRAPHIC_DATA], [GEOGRAPHIC_DATA], [GEOGRAPHIC_DATA],[GEO…" at bounding box center [451, 172] width 289 height 23
click at [587, 173] on input "[GEOGRAPHIC_DATA], [GEOGRAPHIC_DATA], [GEOGRAPHIC_DATA], [GEOGRAPHIC_DATA],[GEO…" at bounding box center [451, 172] width 289 height 23
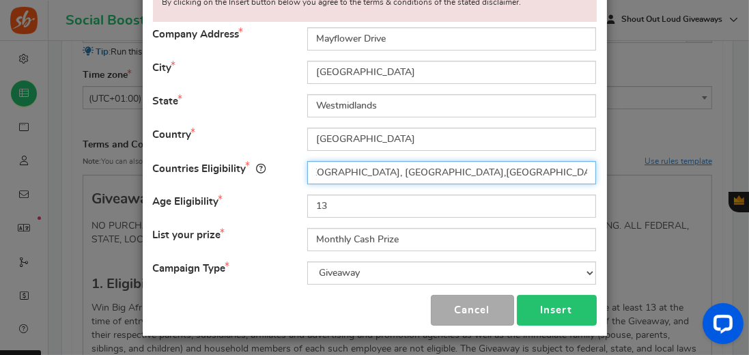
type input "[GEOGRAPHIC_DATA], [GEOGRAPHIC_DATA], [GEOGRAPHIC_DATA], [GEOGRAPHIC_DATA],[GEO…"
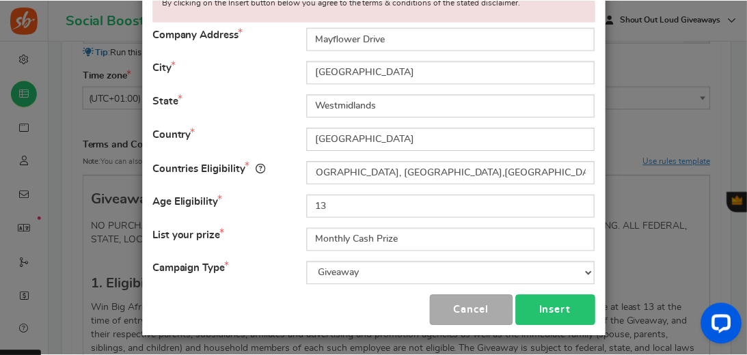
scroll to position [0, 0]
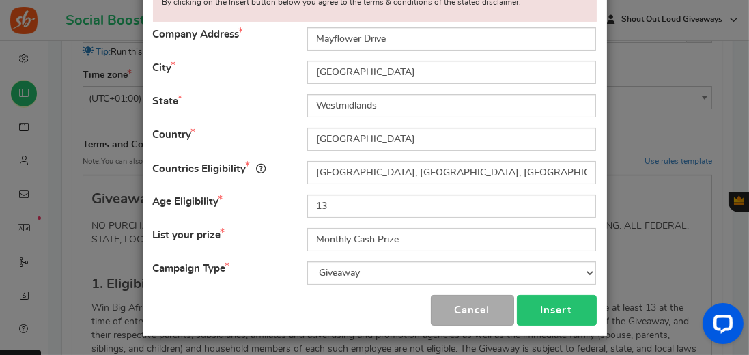
click at [559, 308] on button "Insert" at bounding box center [557, 310] width 80 height 31
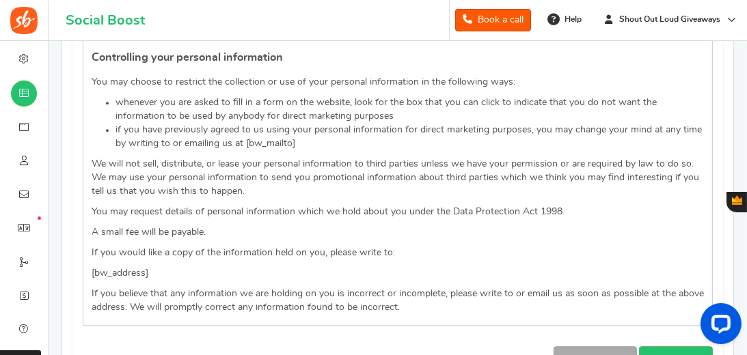
scroll to position [3693, 0]
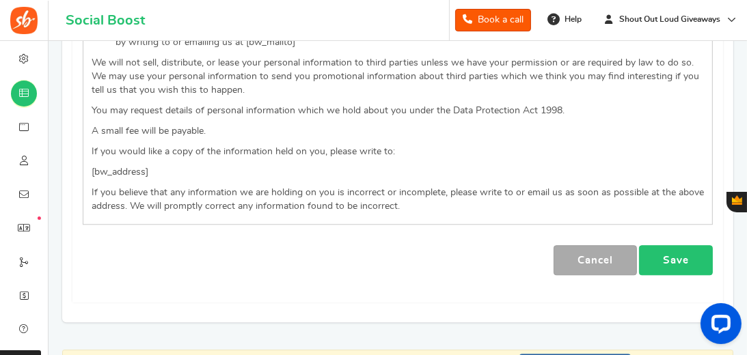
click at [678, 245] on link "Save" at bounding box center [676, 260] width 74 height 31
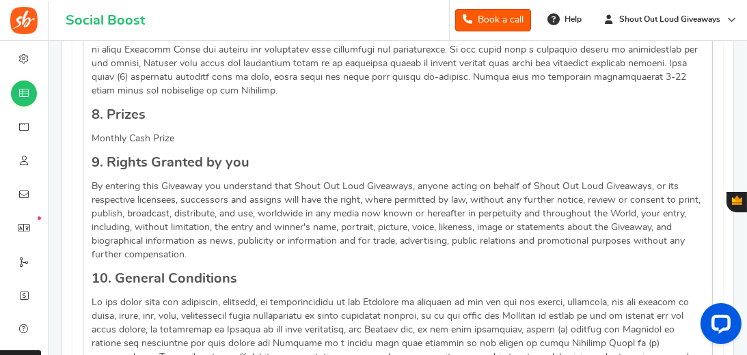
scroll to position [1429, 0]
